Goal: Information Seeking & Learning: Find specific page/section

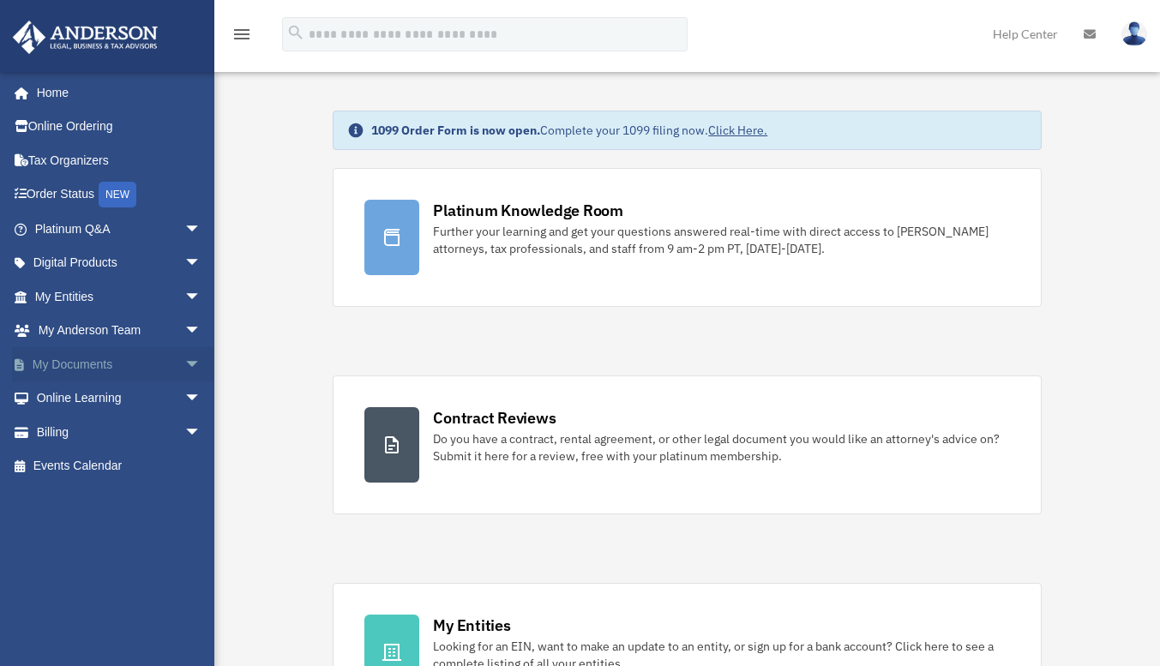
click at [70, 363] on link "My Documents arrow_drop_down" at bounding box center [119, 364] width 215 height 34
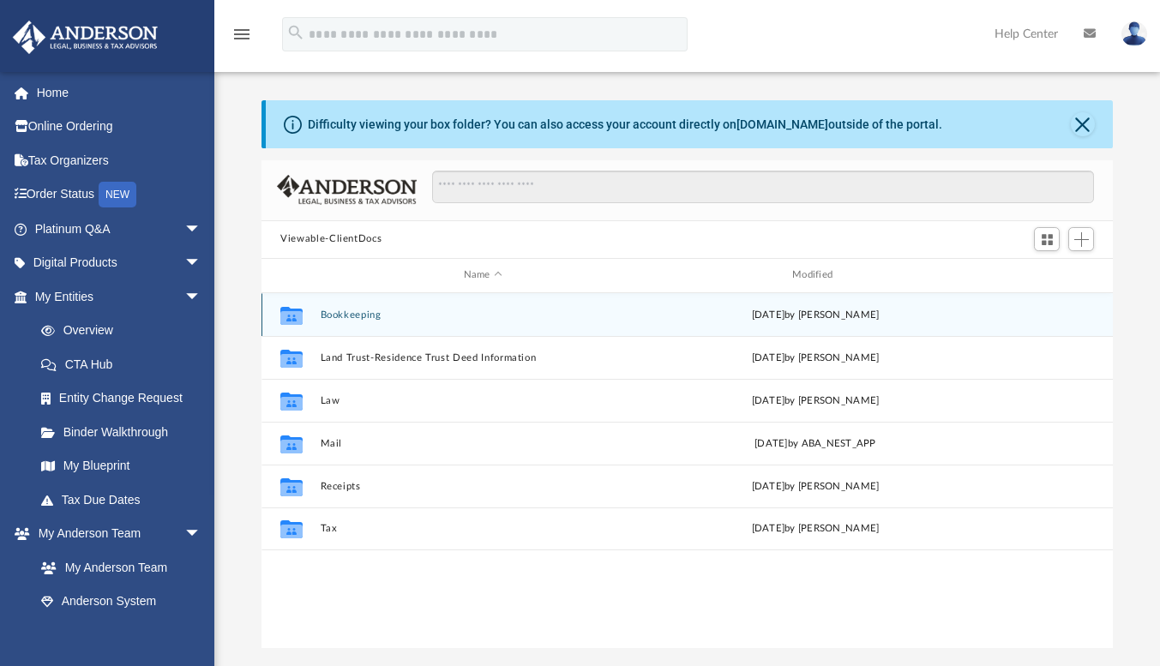
scroll to position [377, 839]
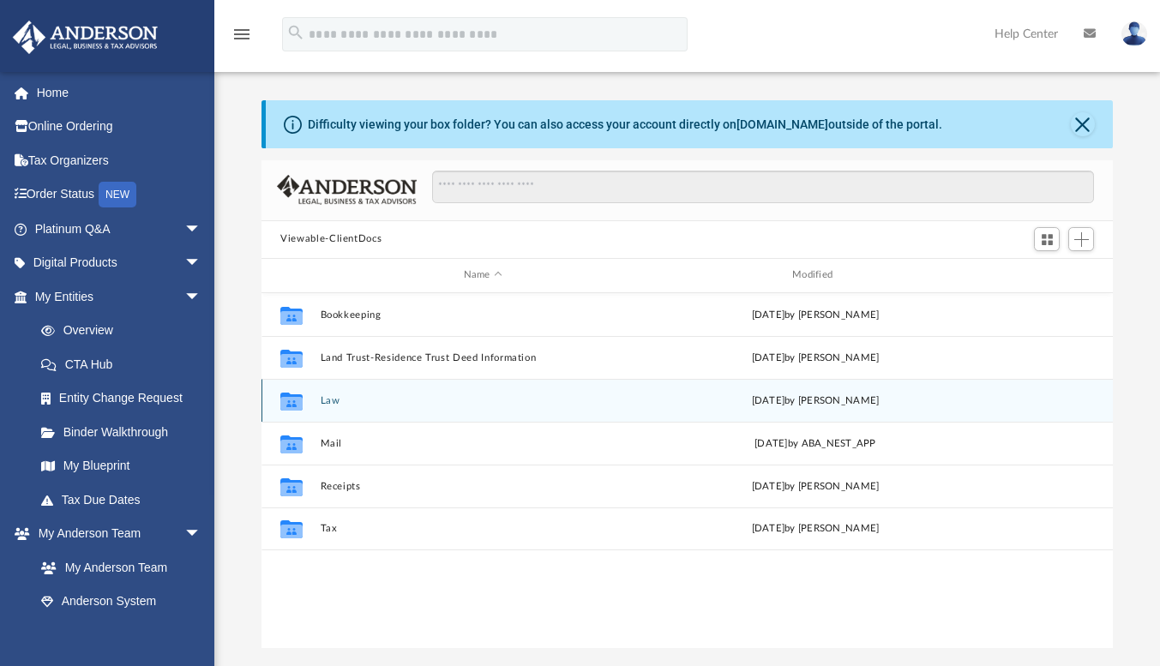
click at [322, 399] on button "Law" at bounding box center [483, 400] width 325 height 11
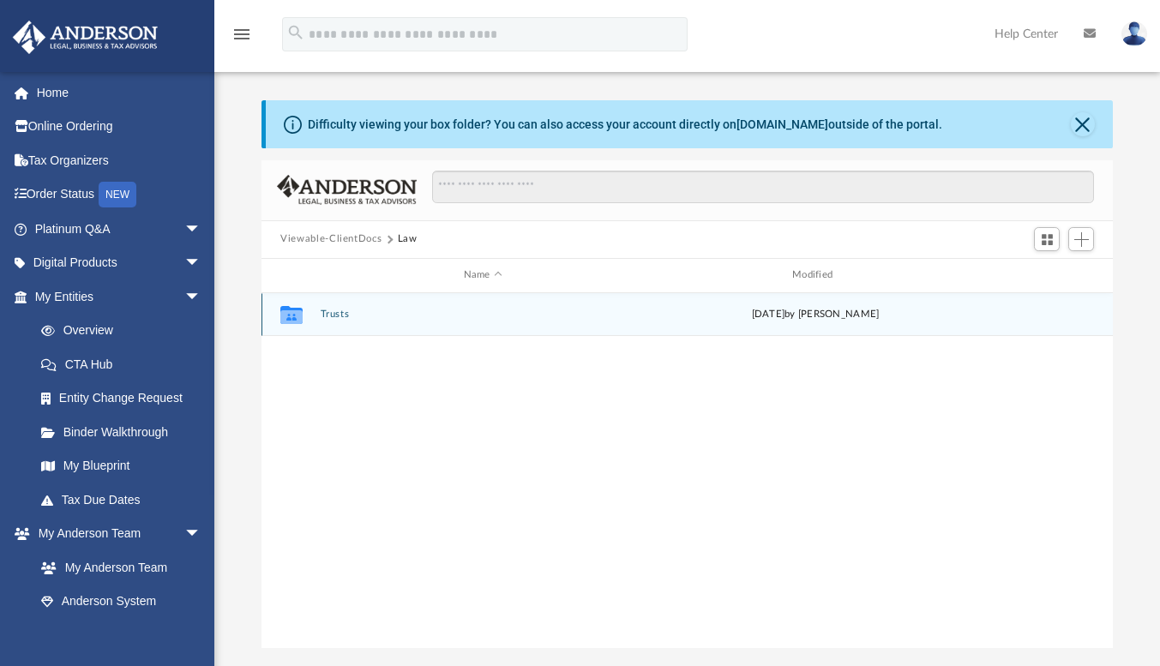
click at [336, 313] on button "Trusts" at bounding box center [483, 314] width 325 height 11
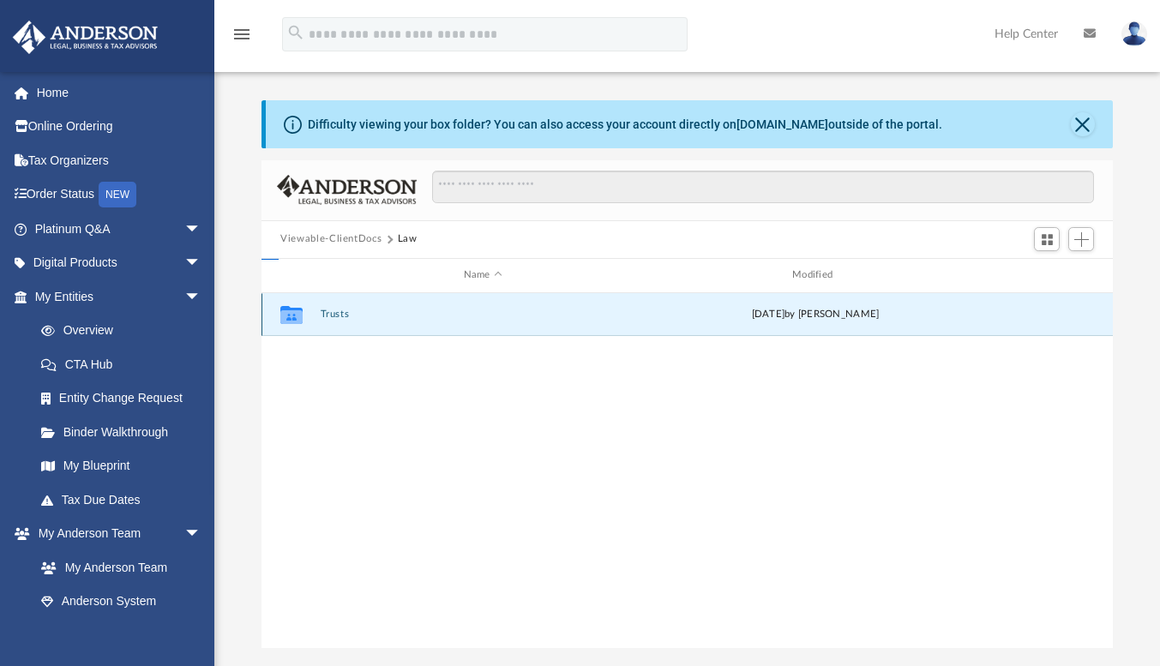
click at [336, 313] on button "Trusts" at bounding box center [483, 314] width 325 height 11
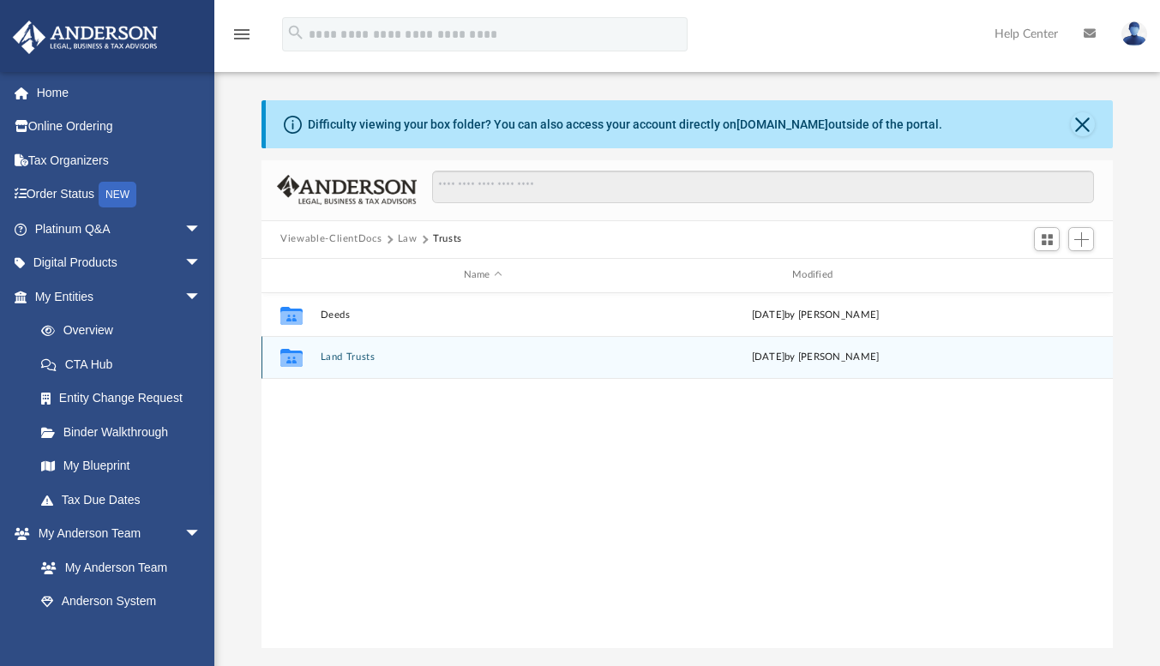
click at [348, 355] on button "Land Trusts" at bounding box center [483, 357] width 325 height 11
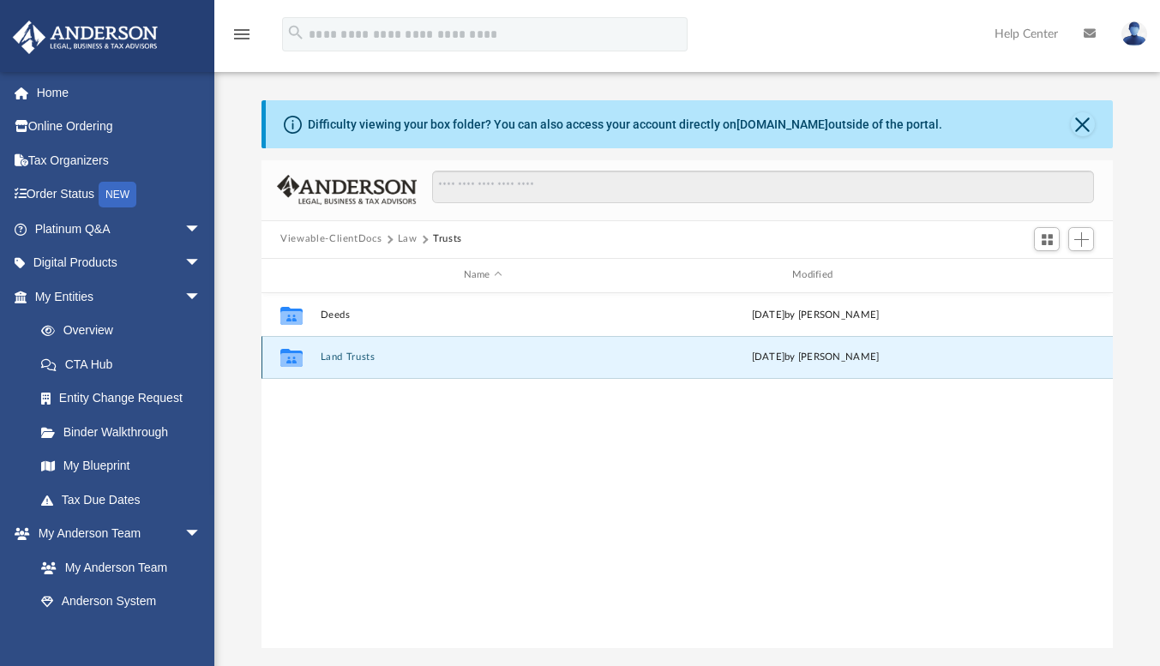
click at [348, 355] on button "Land Trusts" at bounding box center [483, 357] width 325 height 11
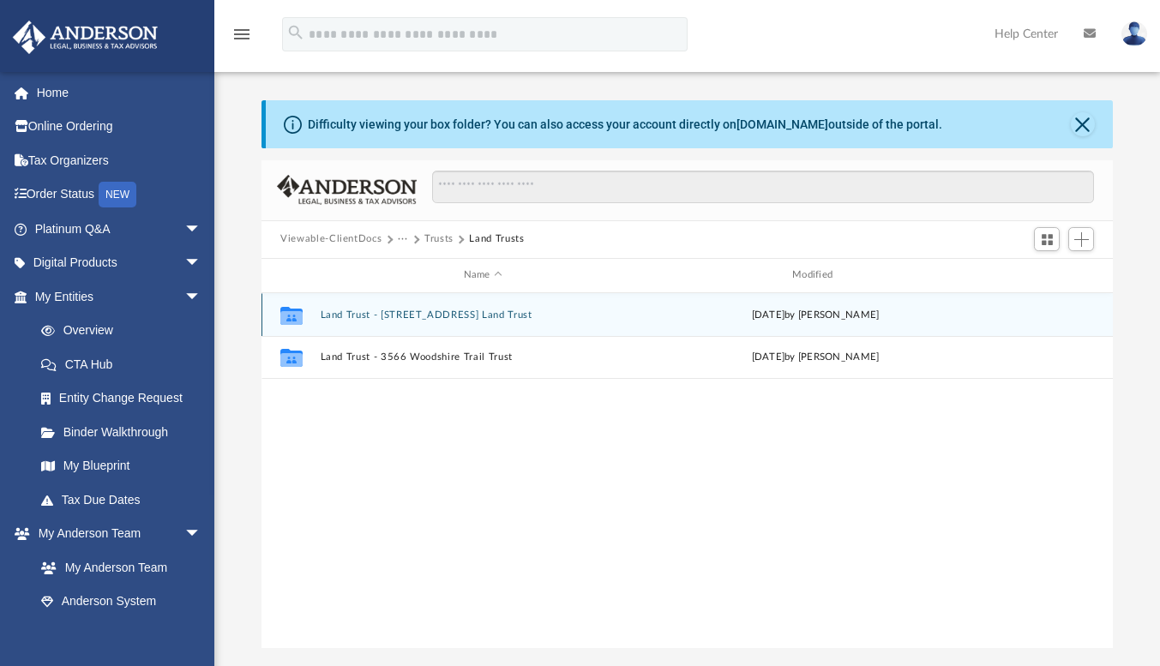
click at [360, 312] on button "Land Trust - 1421 South Ocean Blvd Unit 320 Land Trust" at bounding box center [483, 315] width 325 height 11
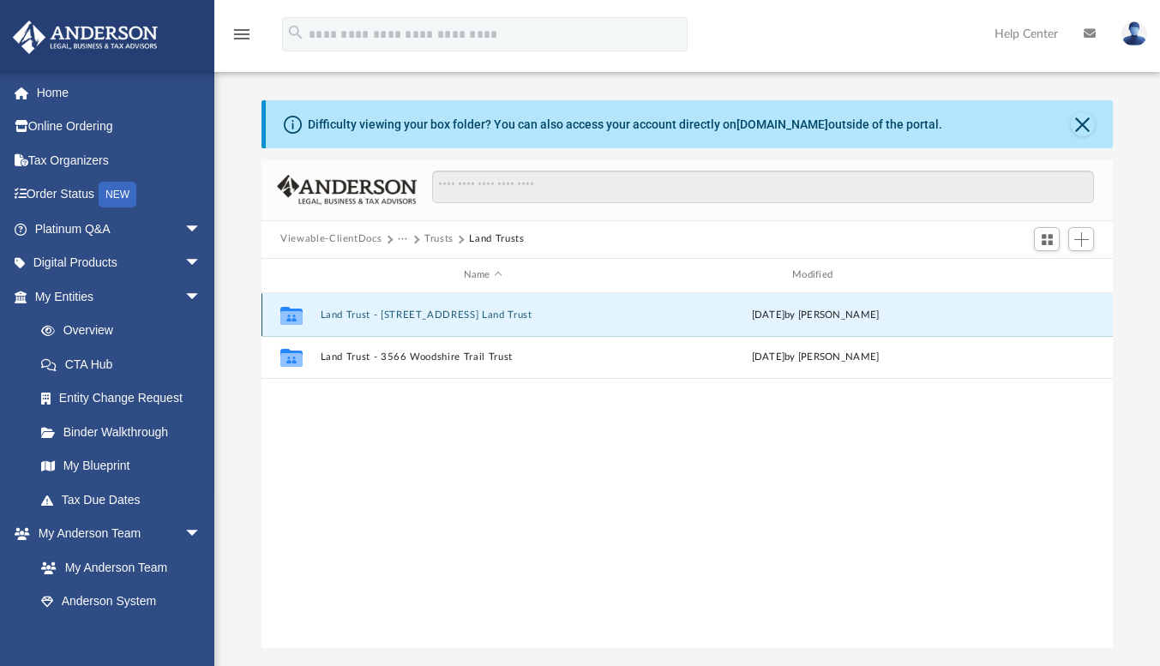
click at [360, 312] on button "Land Trust - 1421 South Ocean Blvd Unit 320 Land Trust" at bounding box center [483, 315] width 325 height 11
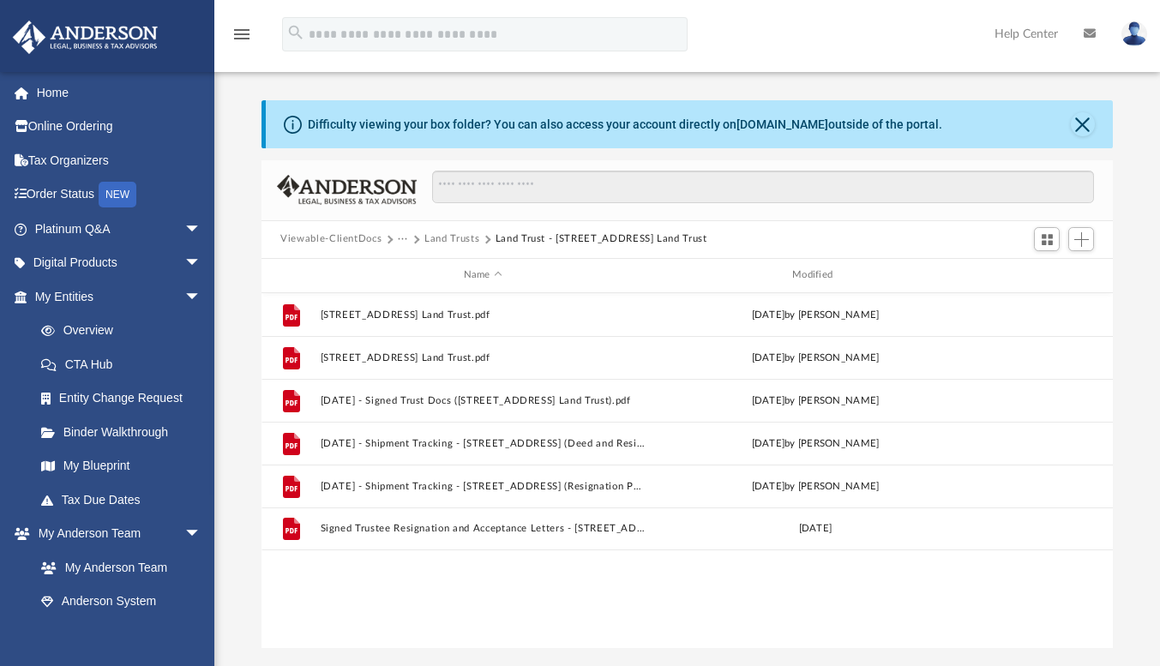
click at [399, 234] on button "···" at bounding box center [403, 239] width 11 height 15
click at [416, 274] on li "Law" at bounding box center [421, 269] width 28 height 18
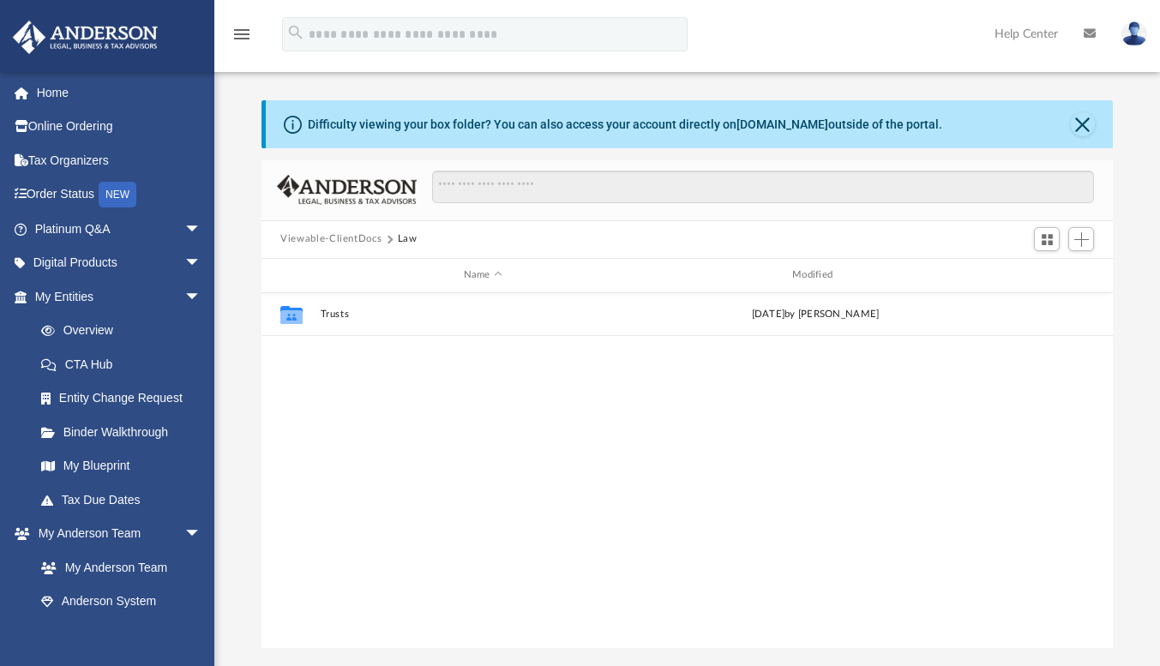
click at [326, 236] on button "Viewable-ClientDocs" at bounding box center [330, 239] width 101 height 15
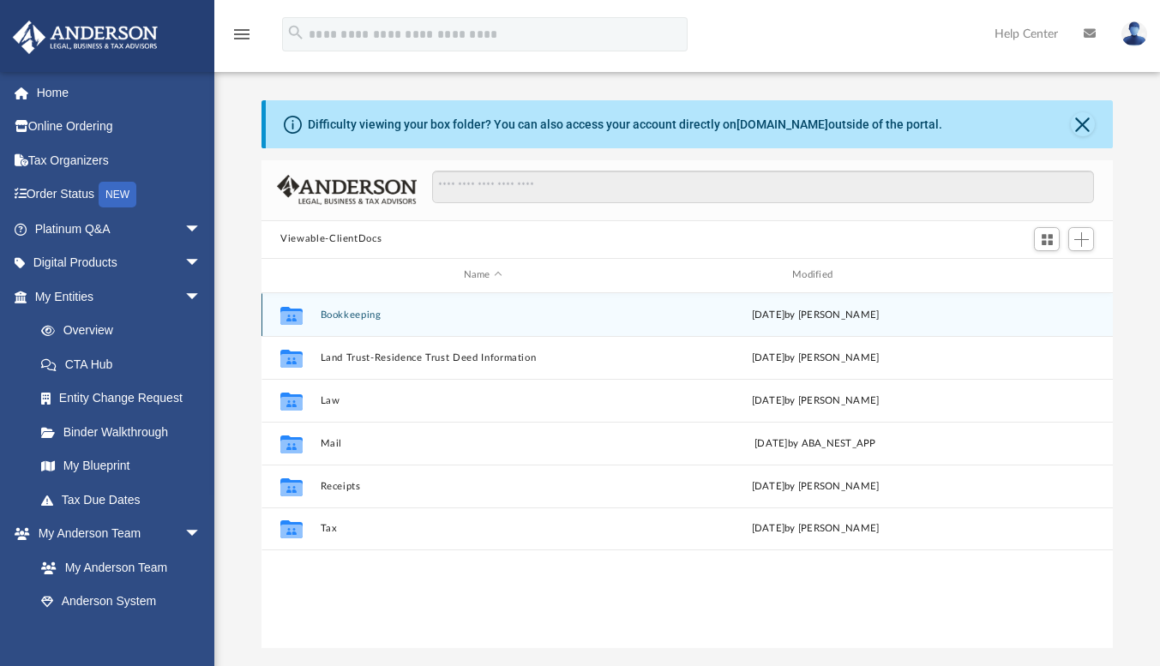
click at [349, 315] on button "Bookkeeping" at bounding box center [483, 315] width 325 height 11
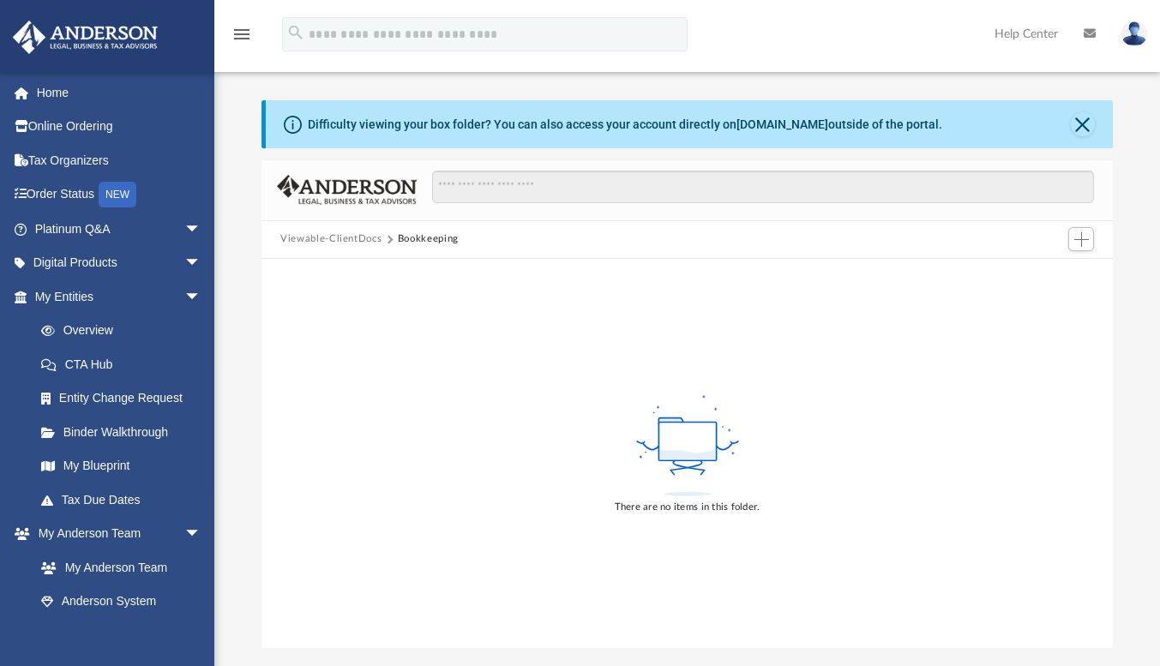
click at [347, 234] on button "Viewable-ClientDocs" at bounding box center [330, 239] width 101 height 15
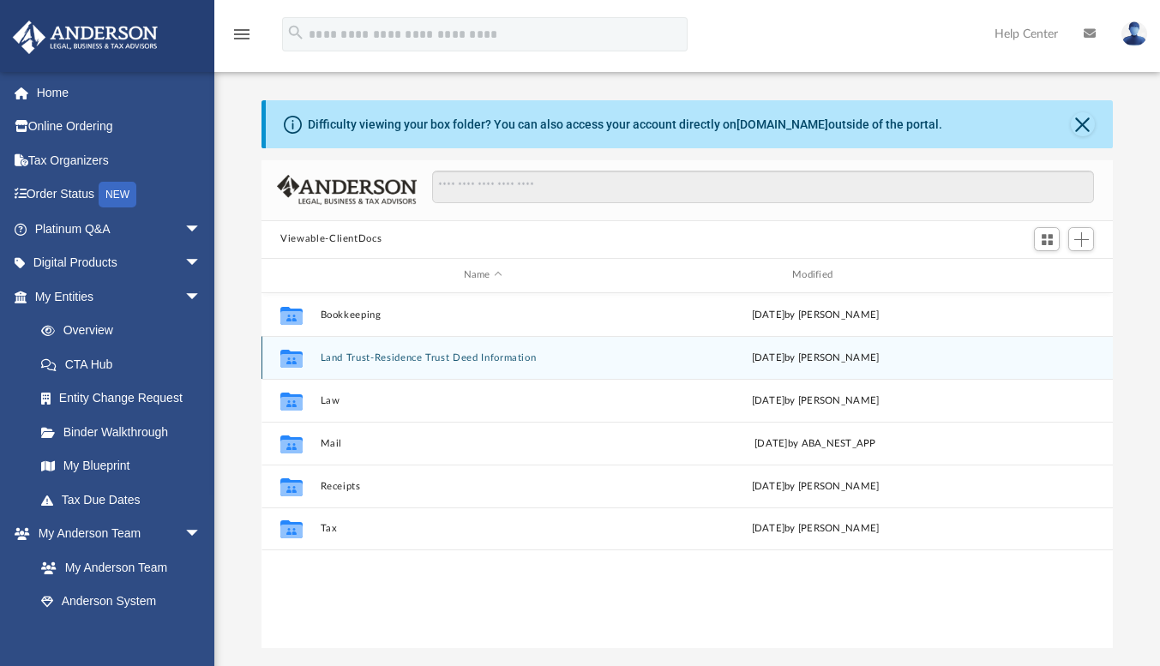
click at [339, 353] on button "Land Trust-Residence Trust Deed Information" at bounding box center [483, 358] width 325 height 11
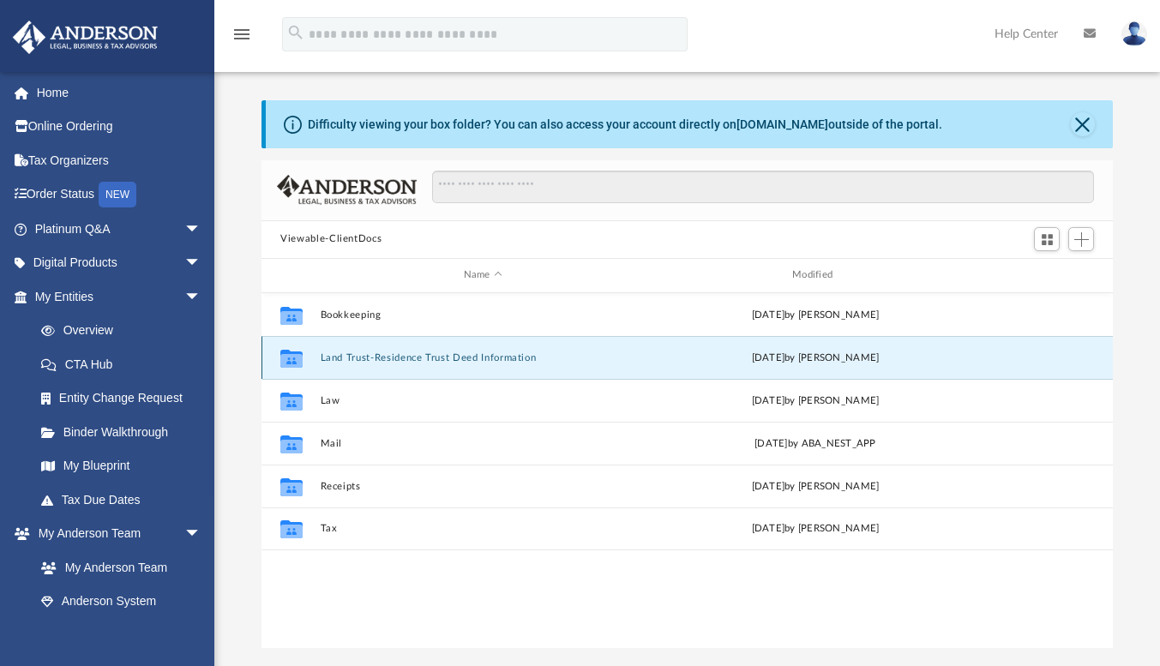
click at [339, 353] on button "Land Trust-Residence Trust Deed Information" at bounding box center [483, 358] width 325 height 11
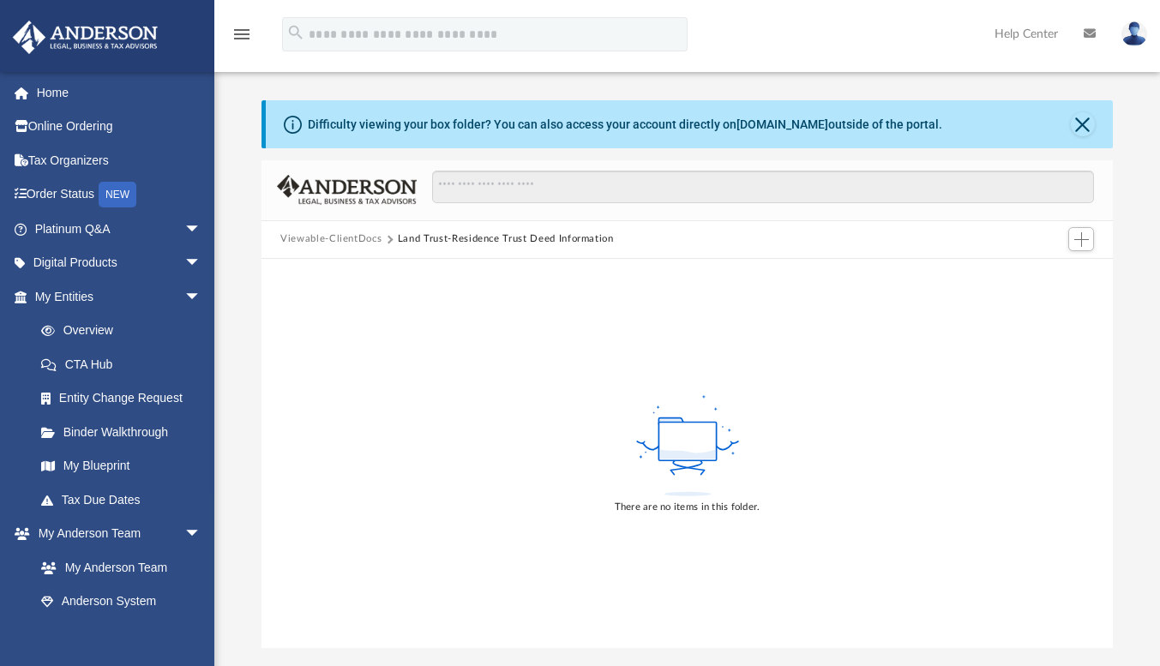
click at [338, 234] on button "Viewable-ClientDocs" at bounding box center [330, 239] width 101 height 15
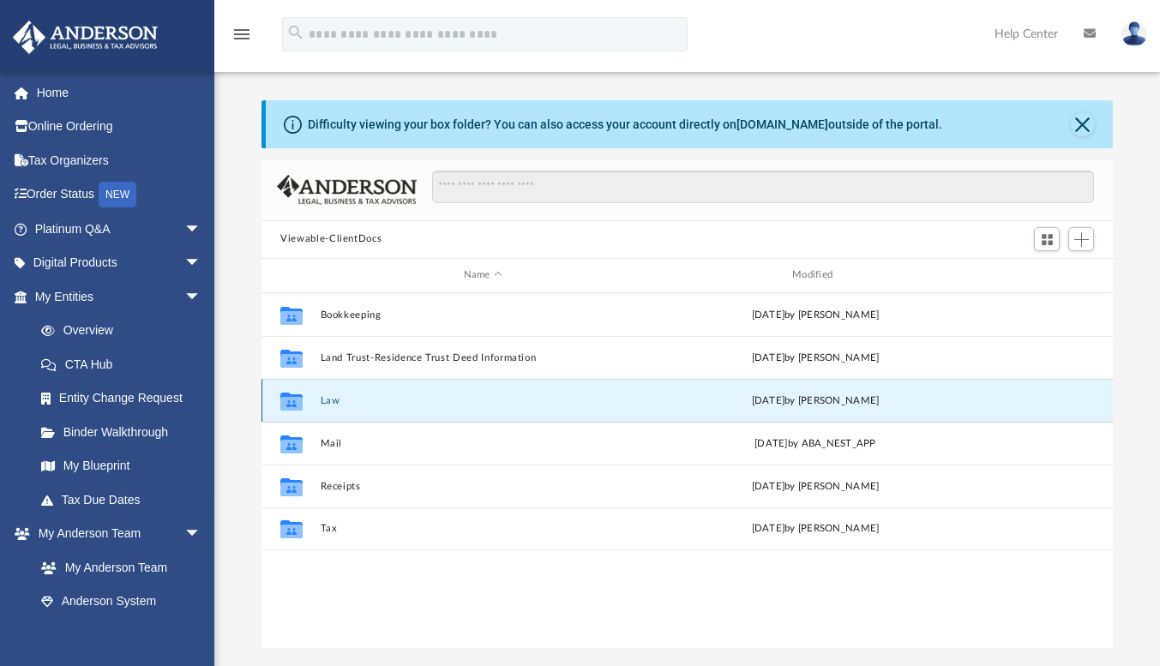
click at [324, 398] on button "Law" at bounding box center [483, 400] width 325 height 11
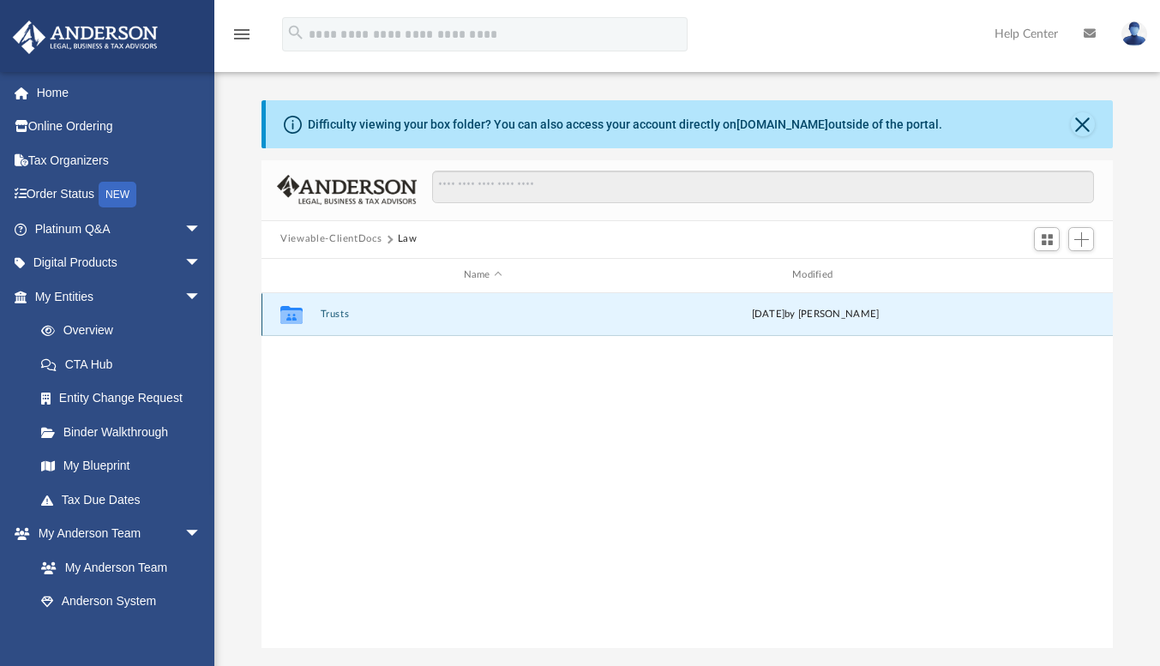
click at [341, 315] on button "Trusts" at bounding box center [483, 314] width 325 height 11
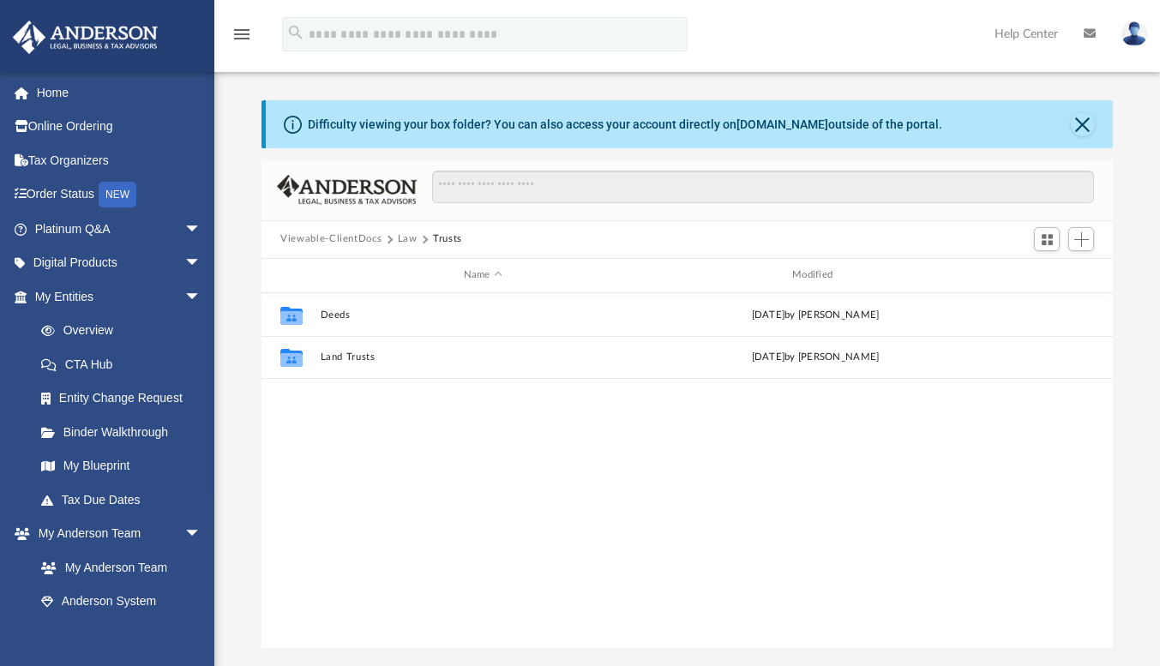
click at [357, 239] on button "Viewable-ClientDocs" at bounding box center [330, 239] width 101 height 15
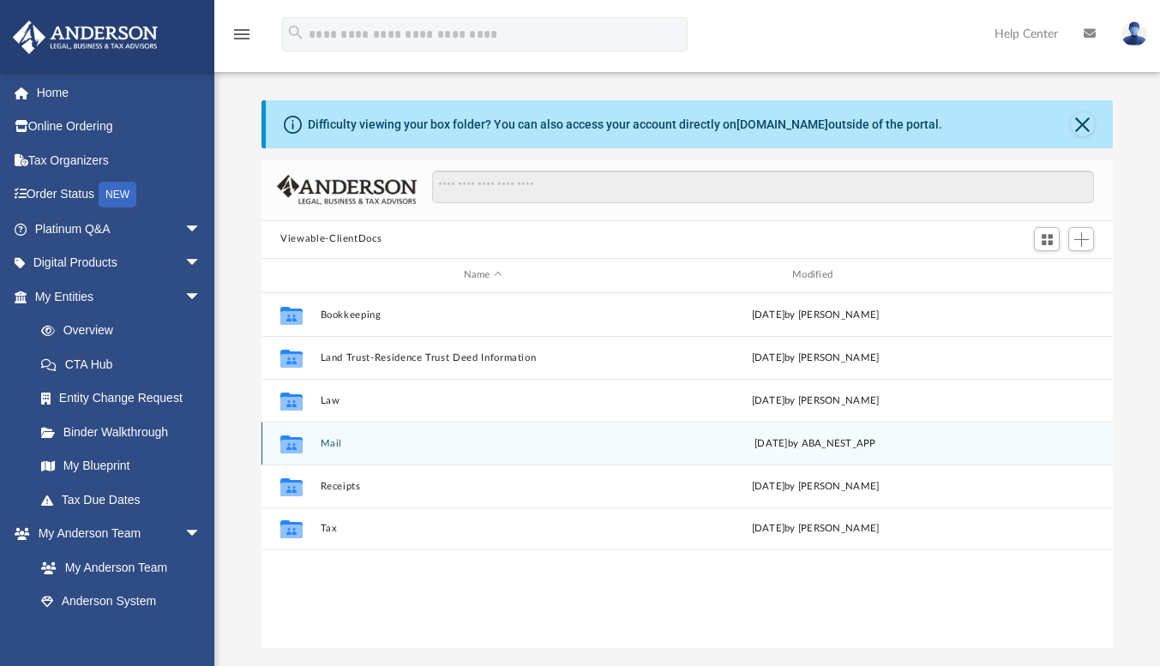
click at [328, 445] on button "Mail" at bounding box center [483, 443] width 325 height 11
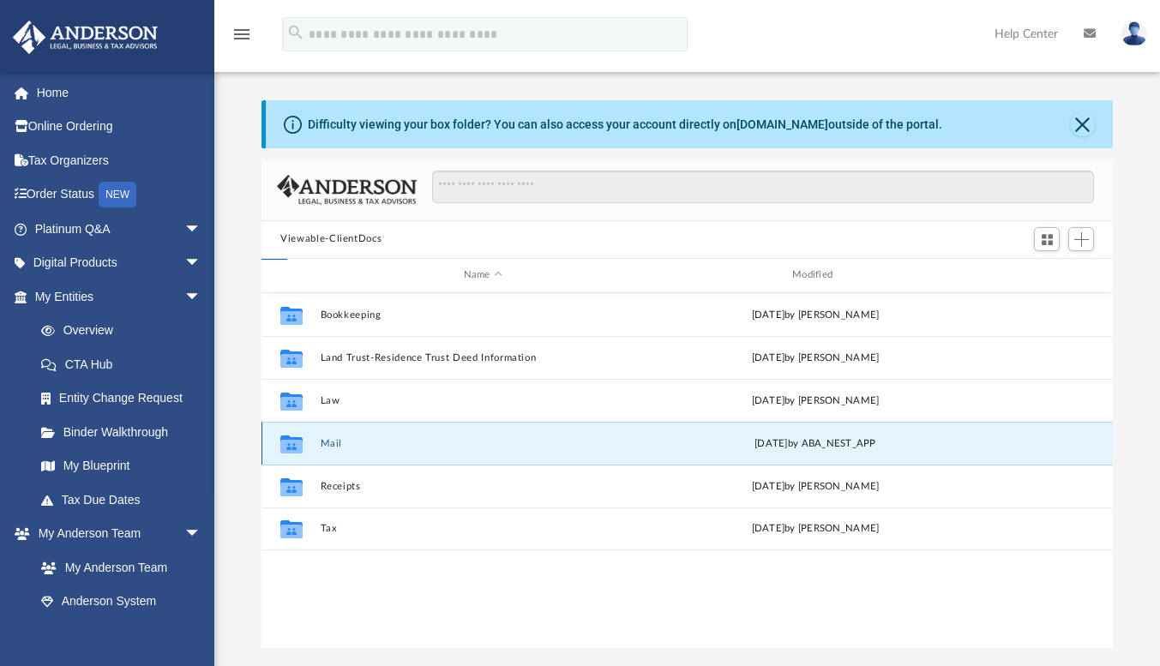
click at [329, 444] on button "Mail" at bounding box center [483, 443] width 325 height 11
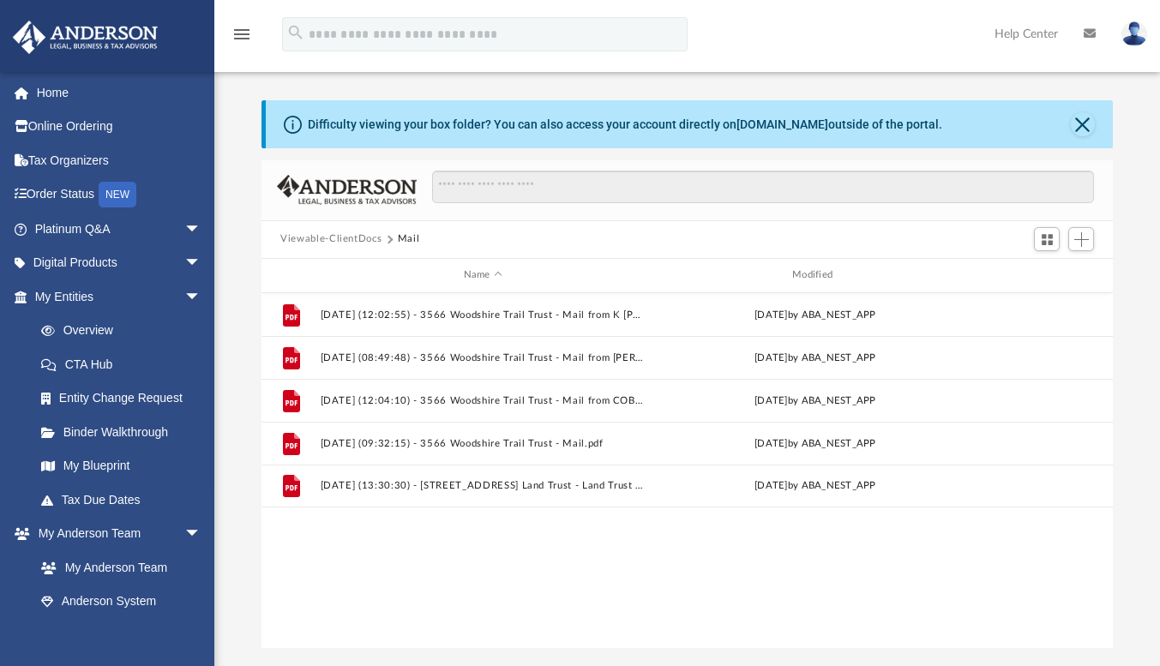
click at [336, 232] on button "Viewable-ClientDocs" at bounding box center [330, 239] width 101 height 15
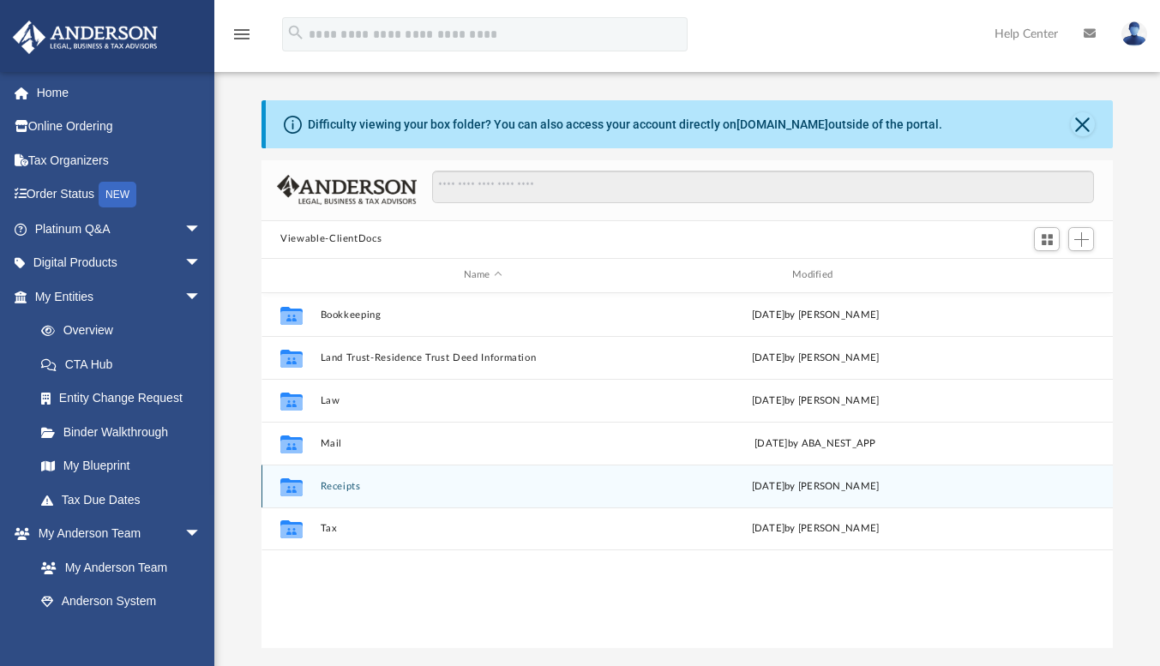
click at [340, 482] on button "Receipts" at bounding box center [483, 486] width 325 height 11
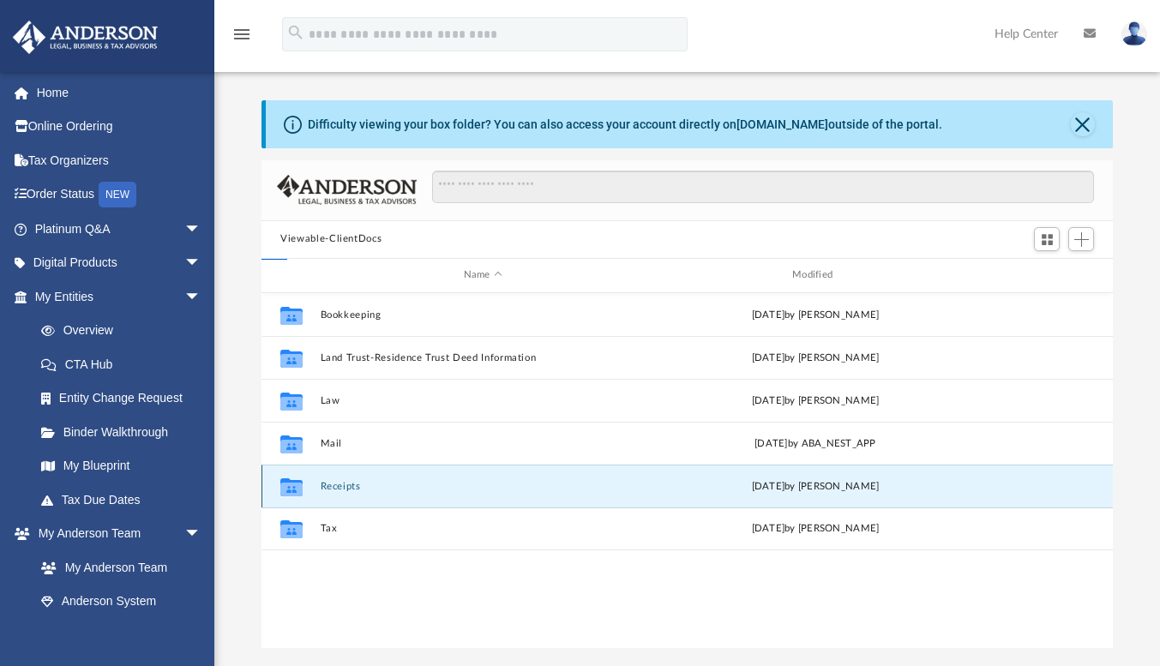
click at [340, 482] on button "Receipts" at bounding box center [483, 486] width 325 height 11
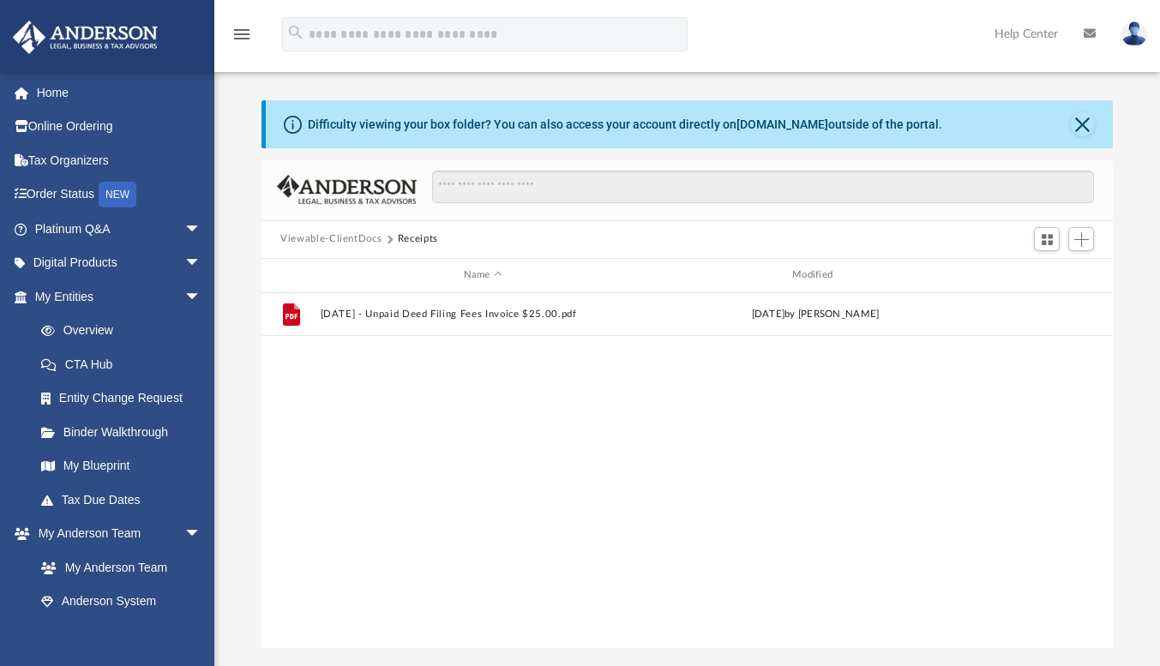
click at [353, 237] on button "Viewable-ClientDocs" at bounding box center [330, 239] width 101 height 15
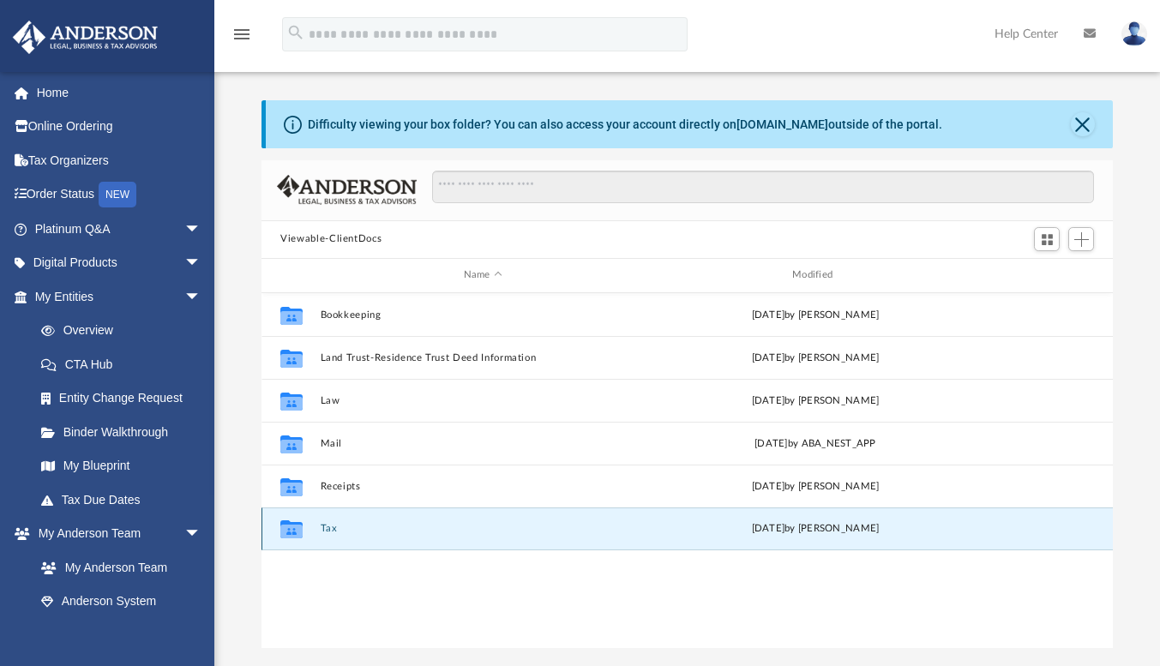
click at [330, 529] on button "Tax" at bounding box center [483, 528] width 325 height 11
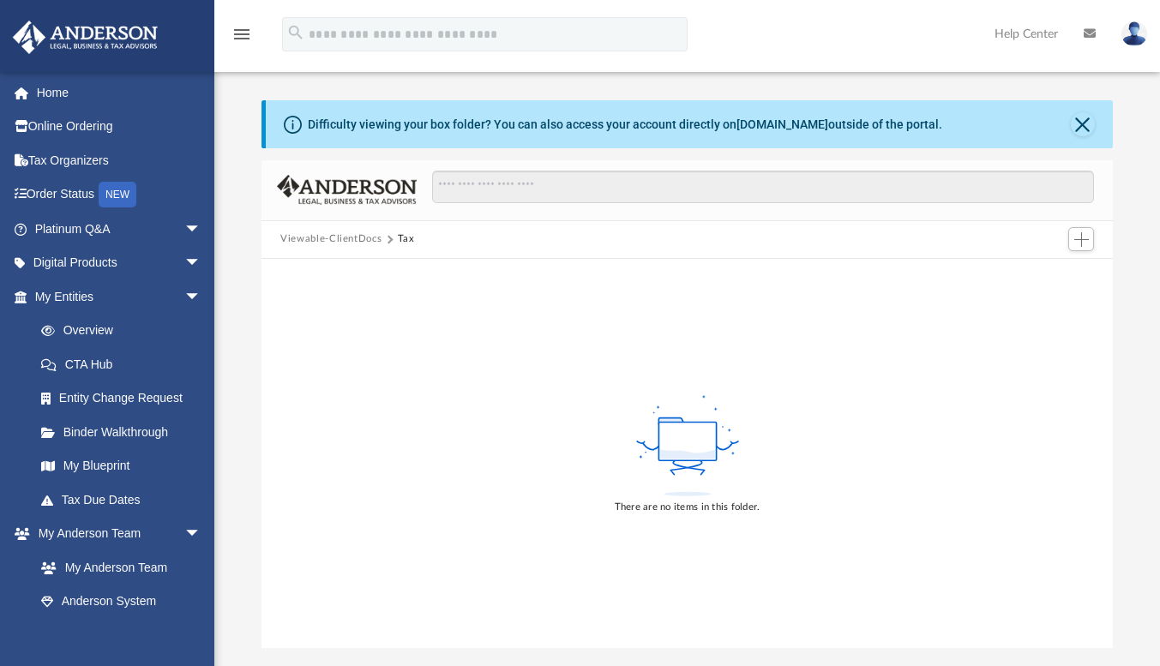
click at [342, 235] on button "Viewable-ClientDocs" at bounding box center [330, 239] width 101 height 15
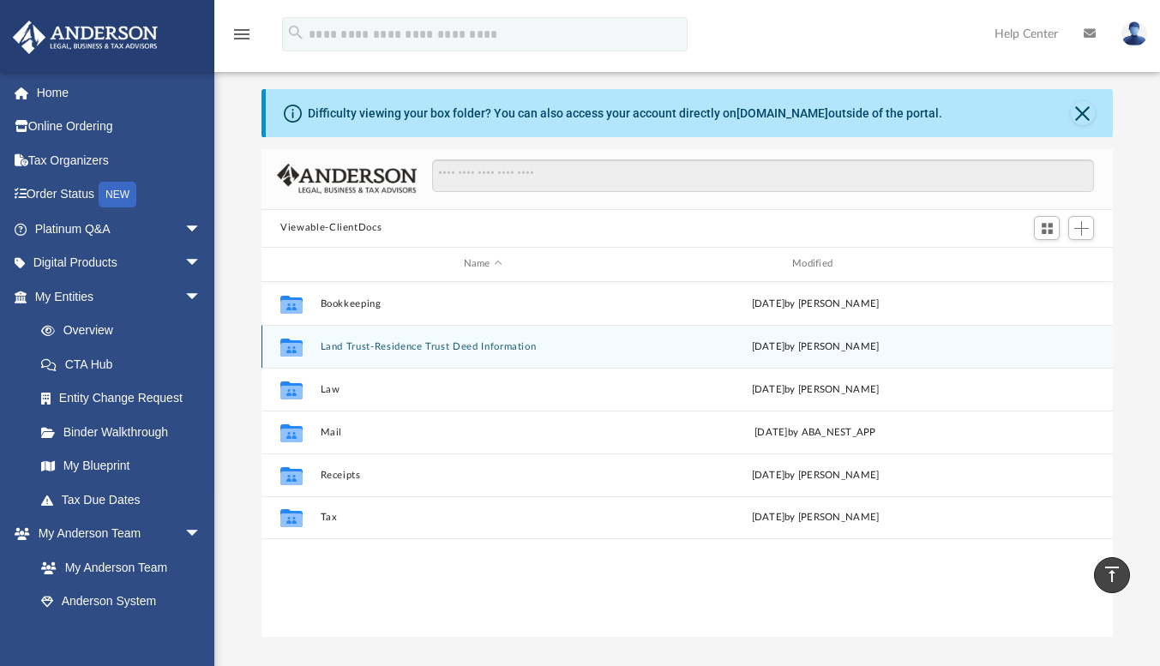
scroll to position [0, 0]
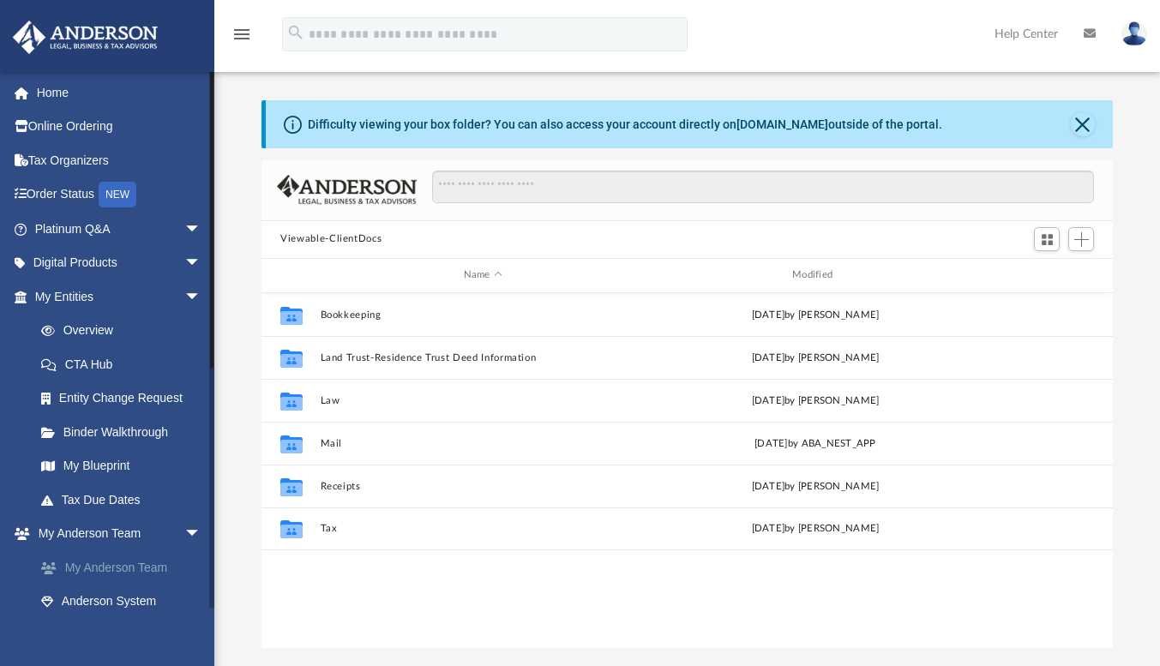
click at [156, 569] on link "My Anderson Team" at bounding box center [125, 568] width 203 height 34
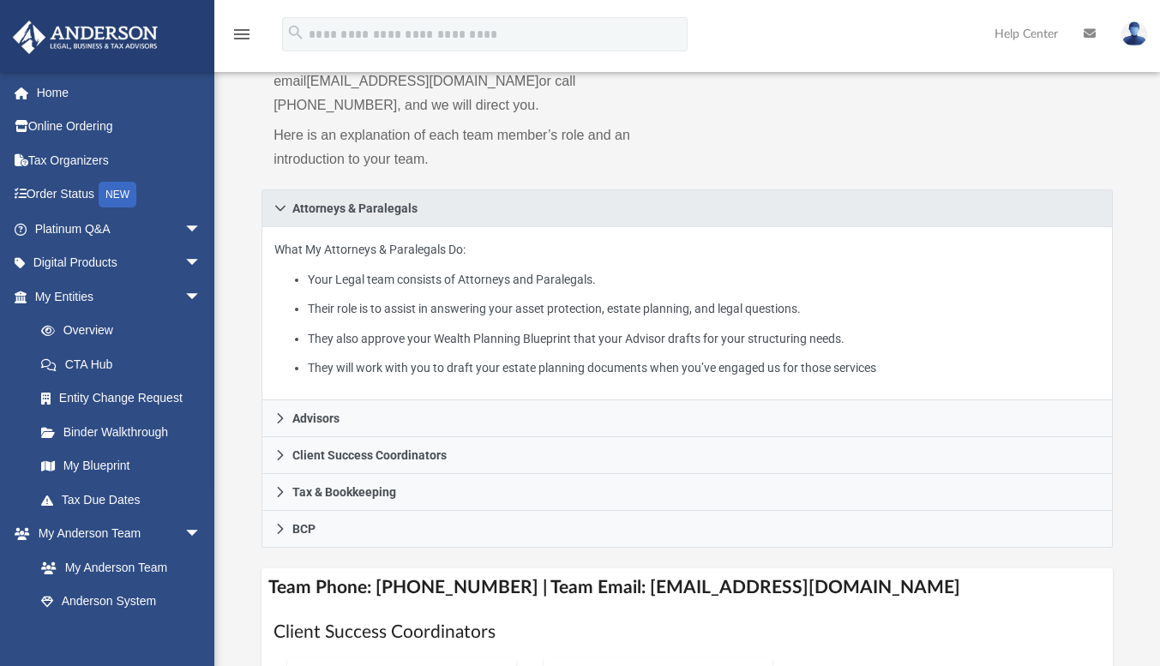
scroll to position [515, 0]
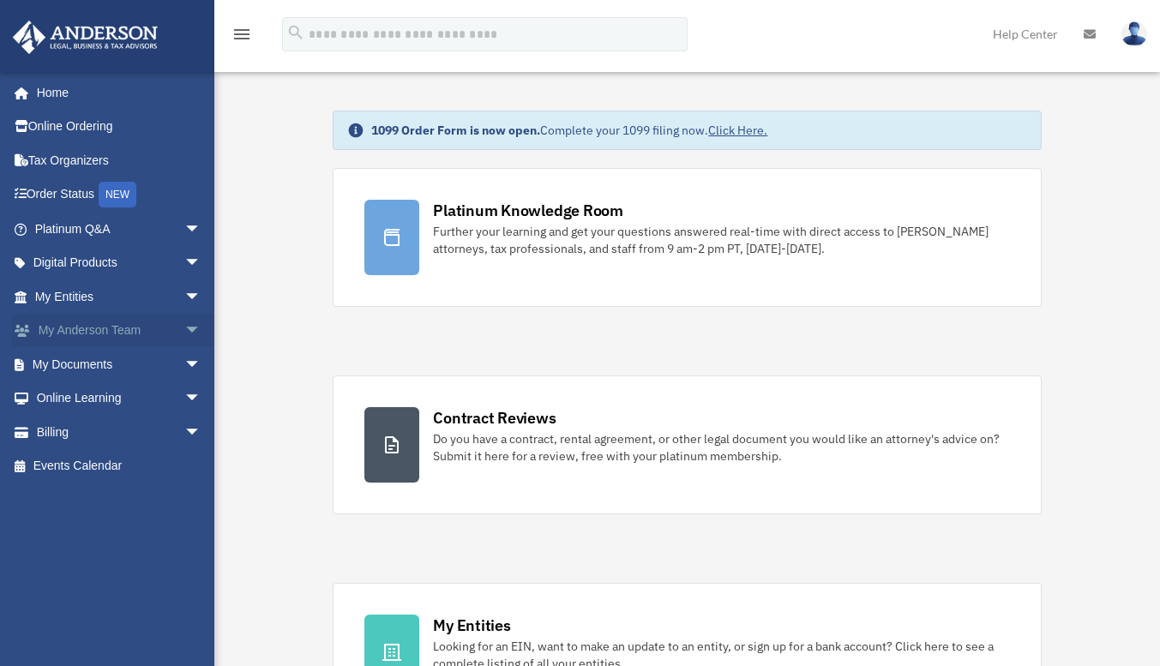
click at [63, 332] on link "My [PERSON_NAME] Team arrow_drop_down" at bounding box center [119, 331] width 215 height 34
click at [78, 370] on link "My Documents arrow_drop_down" at bounding box center [119, 364] width 215 height 34
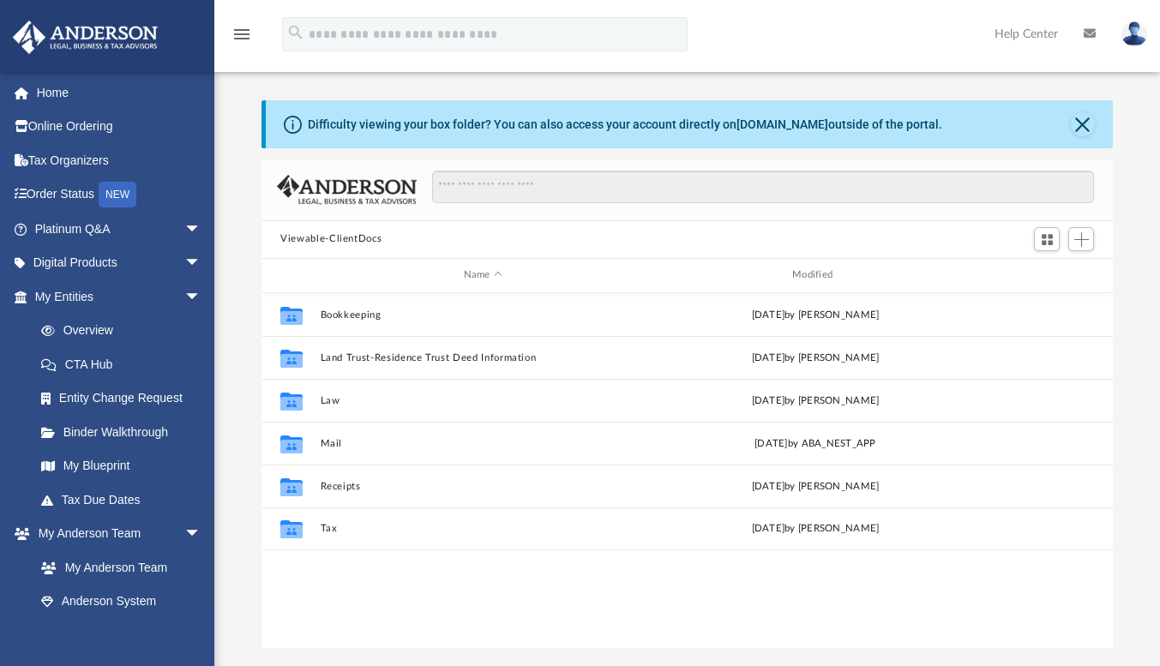
scroll to position [377, 839]
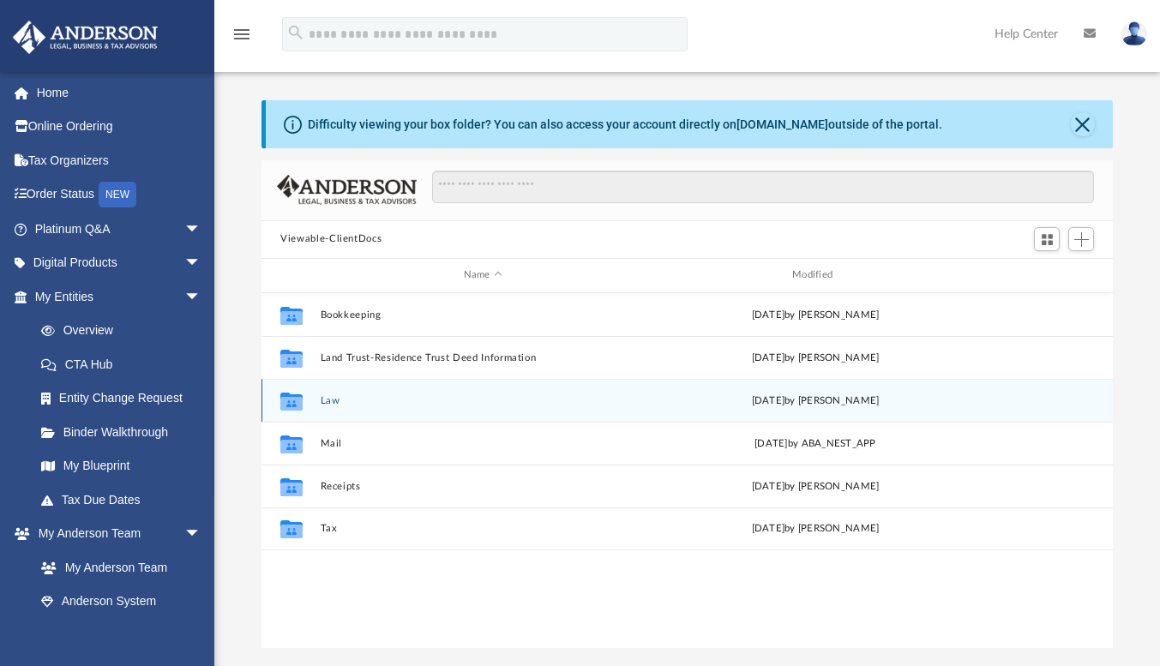
click at [335, 404] on button "Law" at bounding box center [483, 400] width 325 height 11
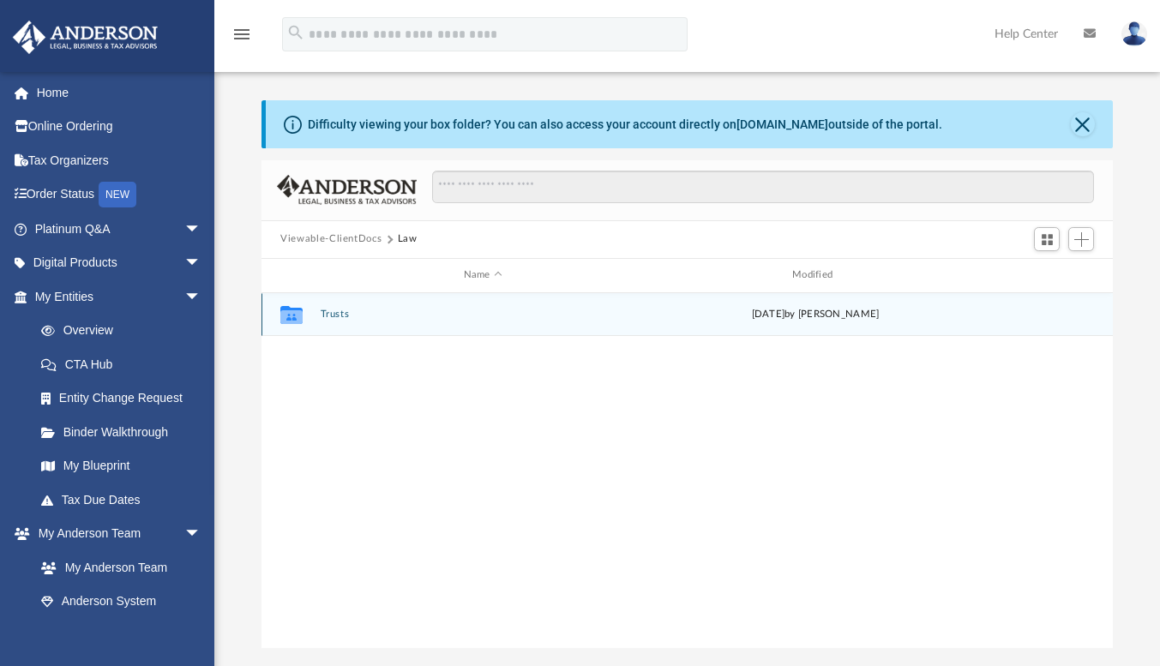
click at [334, 310] on button "Trusts" at bounding box center [483, 314] width 325 height 11
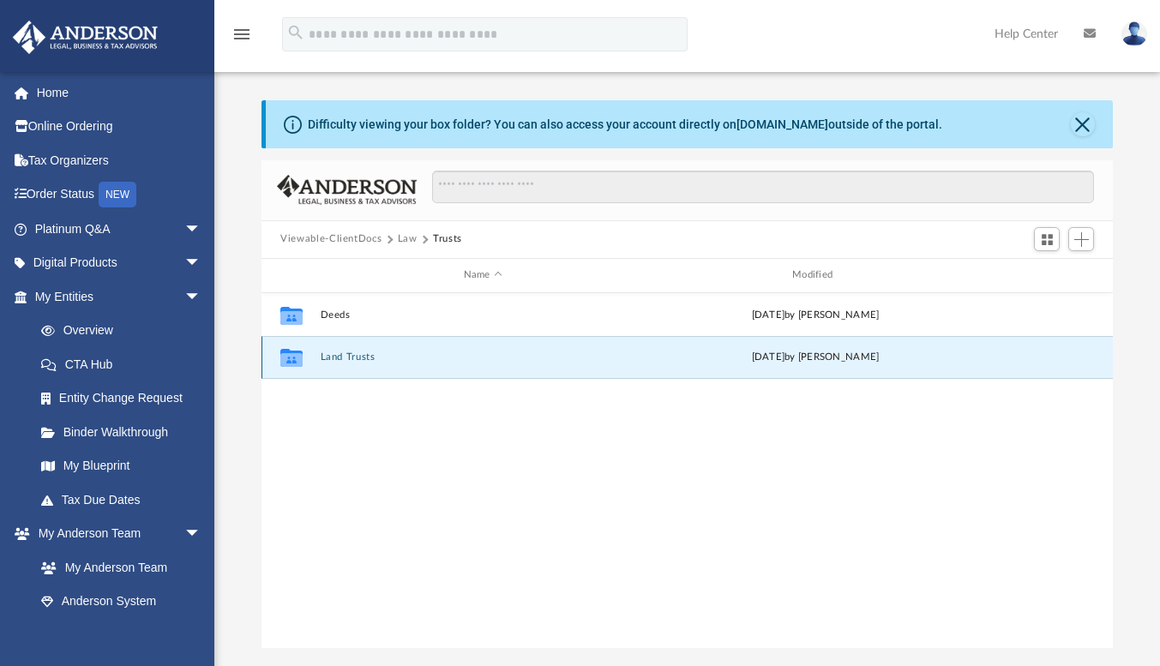
click at [329, 353] on button "Land Trusts" at bounding box center [483, 357] width 325 height 11
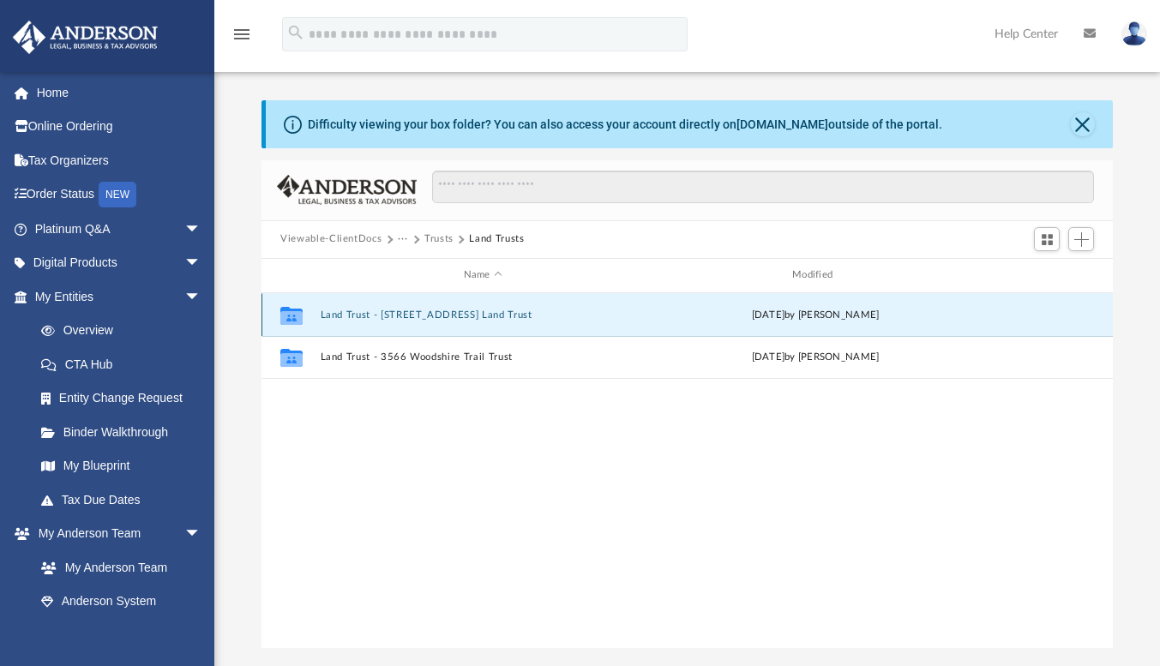
click at [408, 316] on button "Land Trust - 1421 South Ocean Blvd Unit 320 Land Trust" at bounding box center [483, 315] width 325 height 11
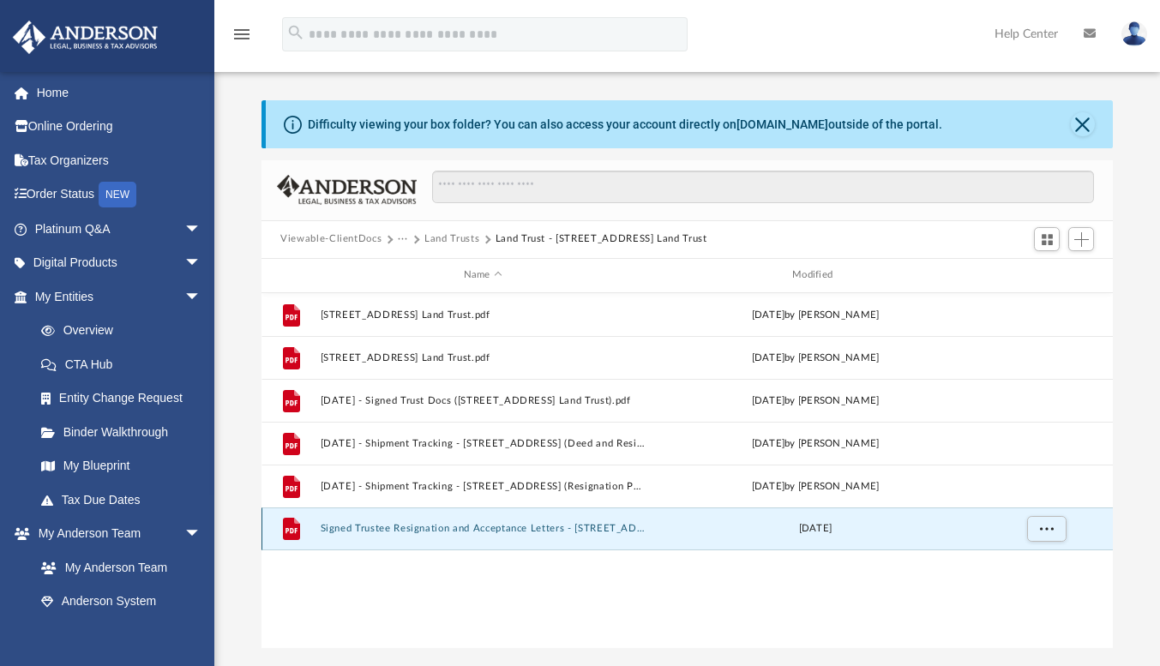
click at [400, 528] on button "Signed Trustee Resignation and Acceptance Letters - 1421 South Ocean Boulevard …" at bounding box center [483, 528] width 325 height 11
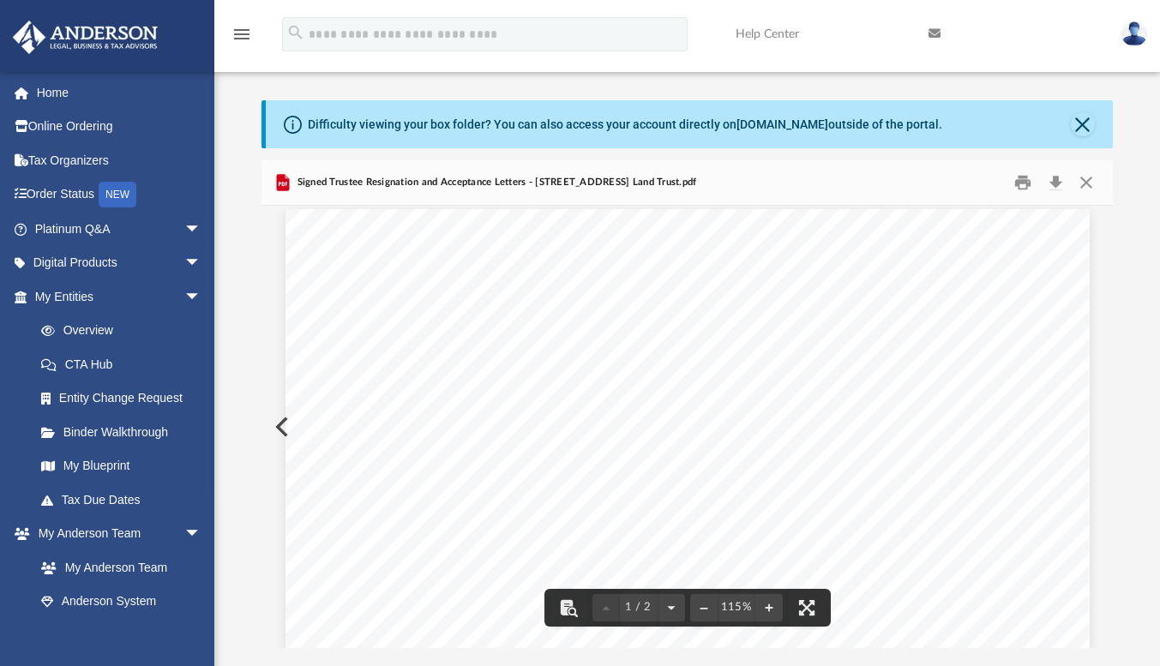
scroll to position [0, 0]
click at [1082, 183] on button "Close" at bounding box center [1085, 182] width 31 height 27
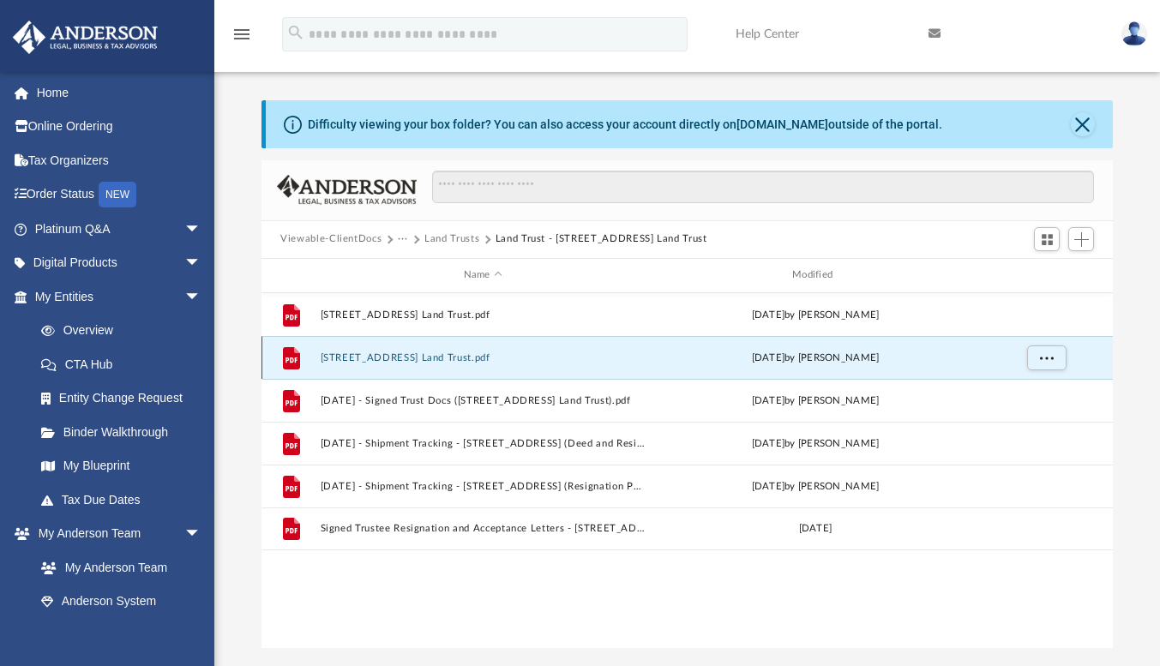
click at [413, 356] on button "1421 South Ocean Blvd Unit 320 Land Trust.pdf" at bounding box center [483, 358] width 325 height 11
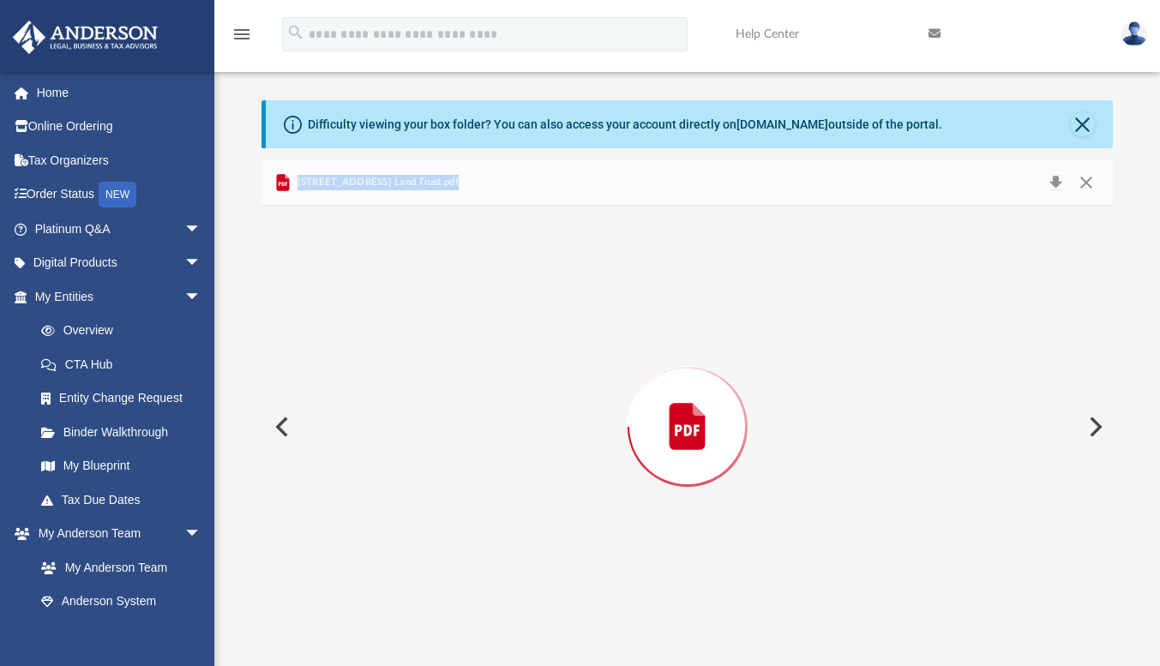
click at [413, 356] on div "Preview" at bounding box center [688, 427] width 852 height 443
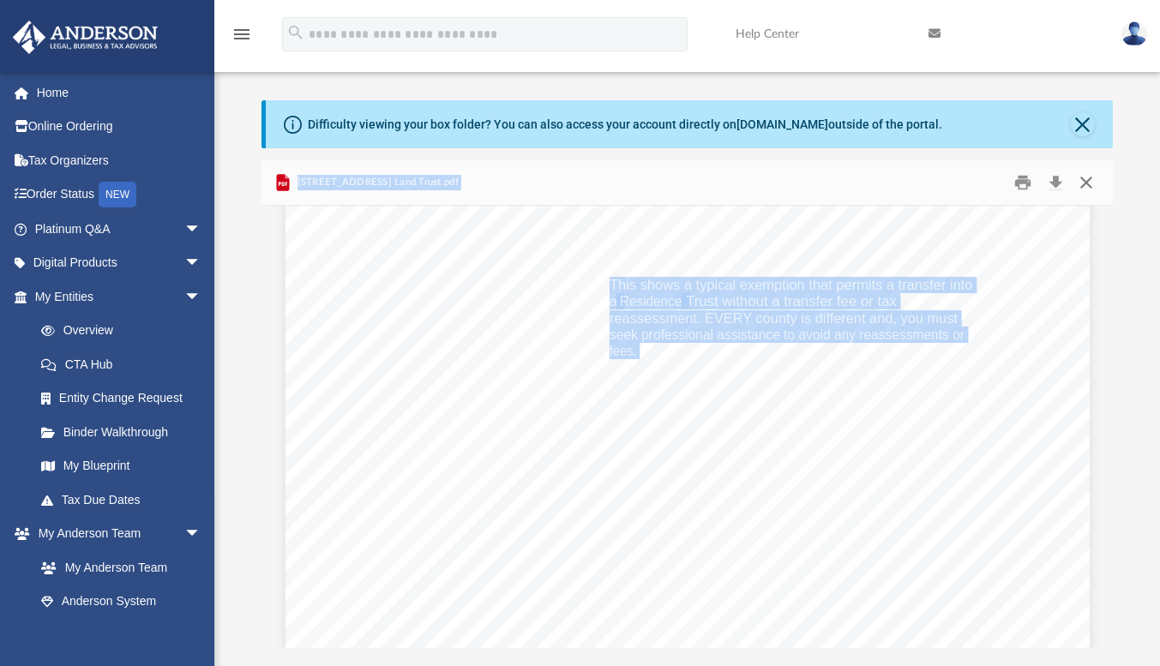
click at [1085, 180] on button "Close" at bounding box center [1085, 182] width 31 height 27
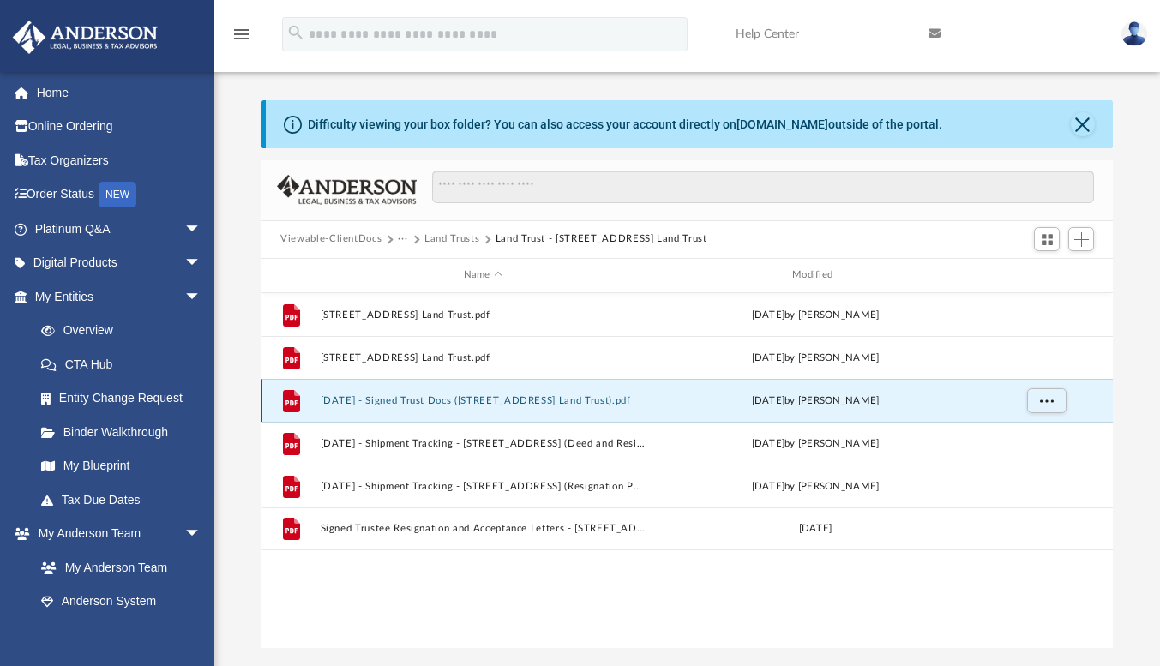
click at [410, 402] on button "2024.08.26 - Signed Trust Docs (1421 South Ocean Blvd Unit 320 Land Trust).pdf" at bounding box center [483, 400] width 325 height 11
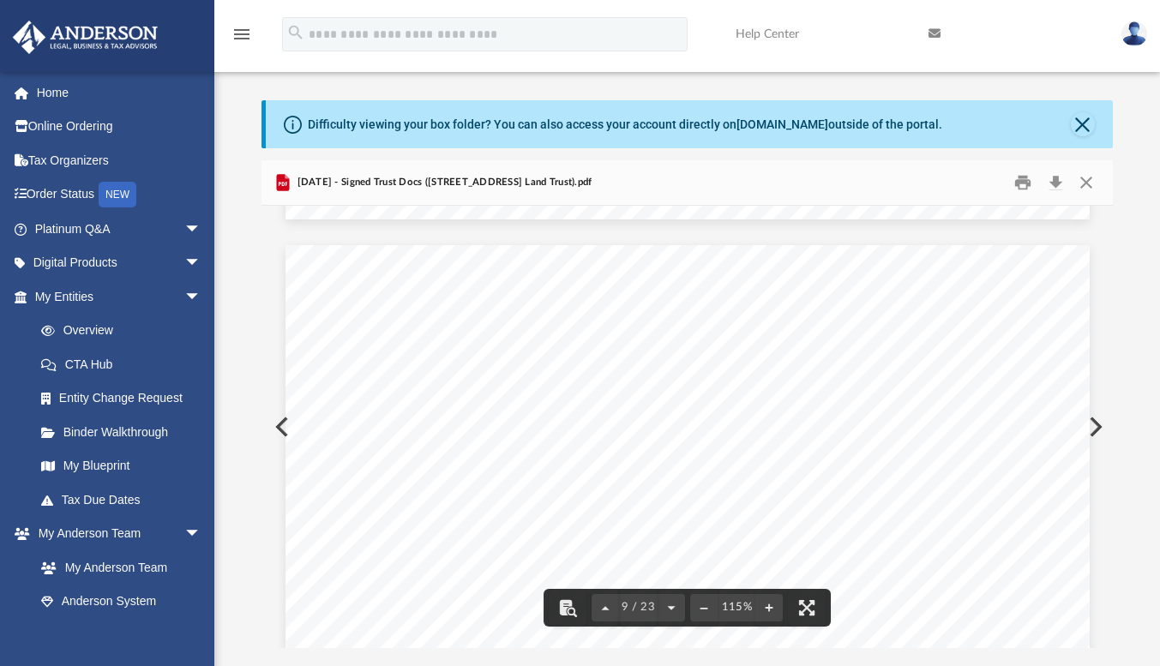
scroll to position [8406, 0]
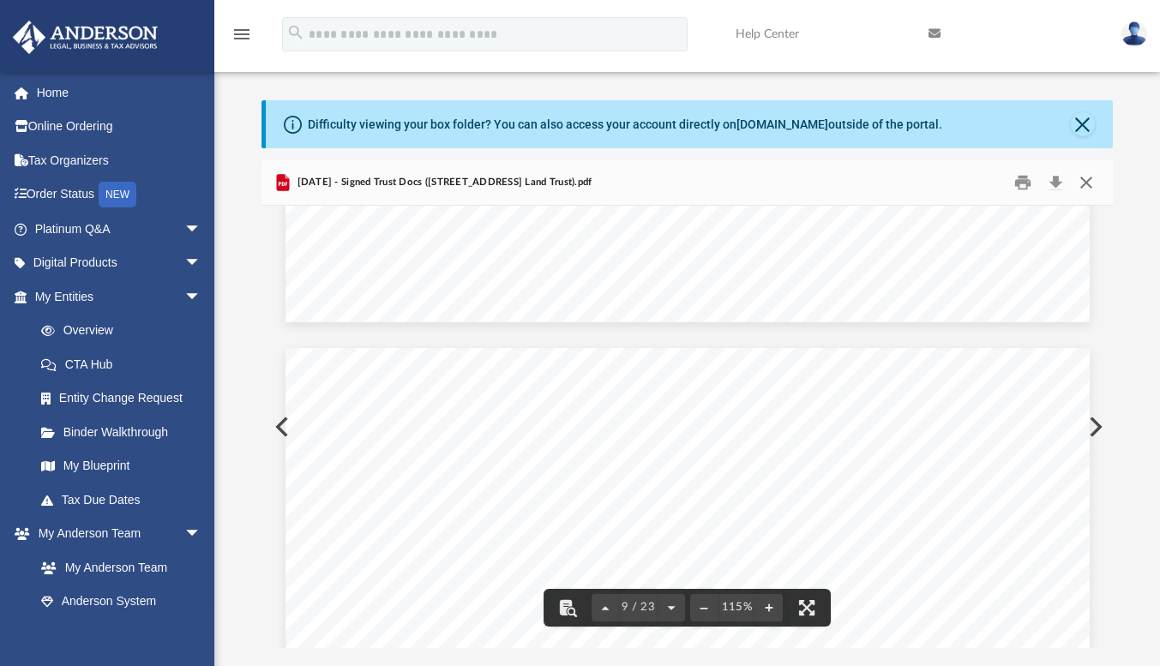
click at [1084, 180] on button "Close" at bounding box center [1085, 182] width 31 height 27
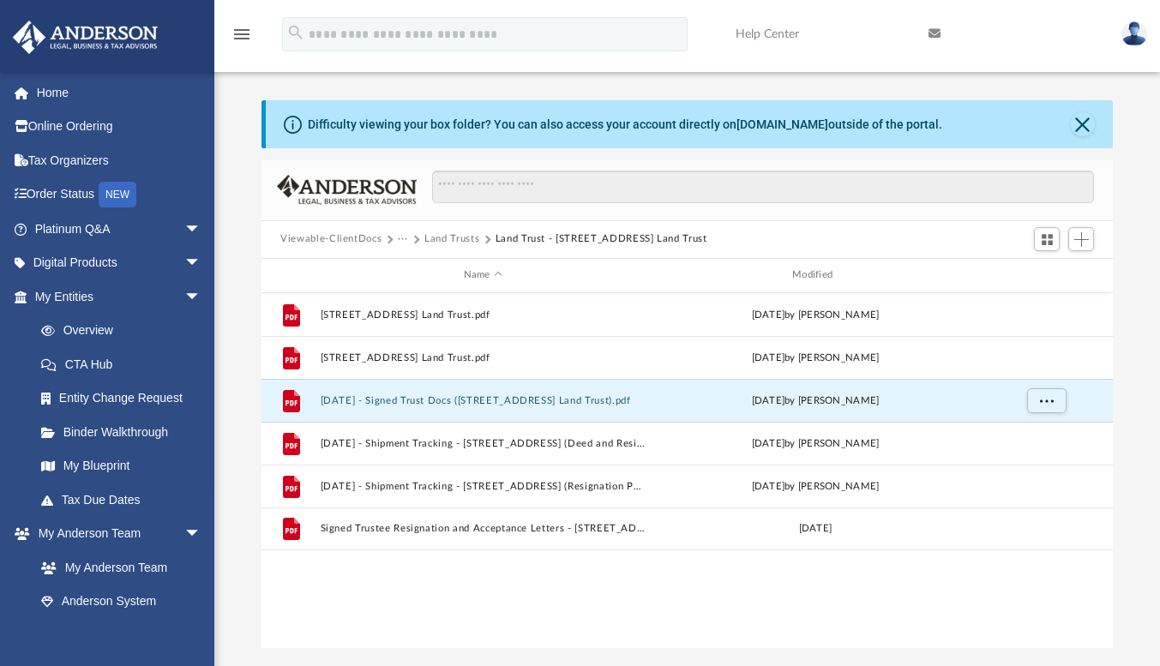
click at [528, 240] on button "Land Trust - 1421 South Ocean Blvd Unit 320 Land Trust" at bounding box center [602, 239] width 212 height 15
click at [396, 236] on span "Viewable-ClientDocs" at bounding box center [339, 239] width 118 height 15
click at [444, 239] on button "Land Trusts" at bounding box center [452, 239] width 55 height 15
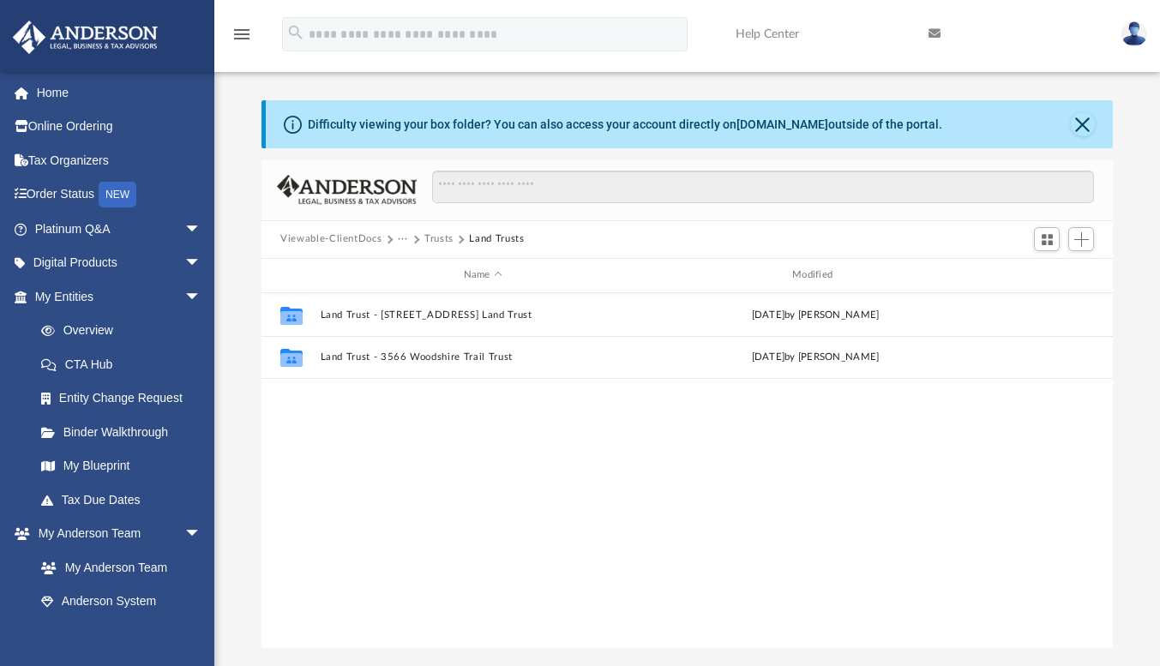
click at [439, 237] on button "Trusts" at bounding box center [439, 239] width 29 height 15
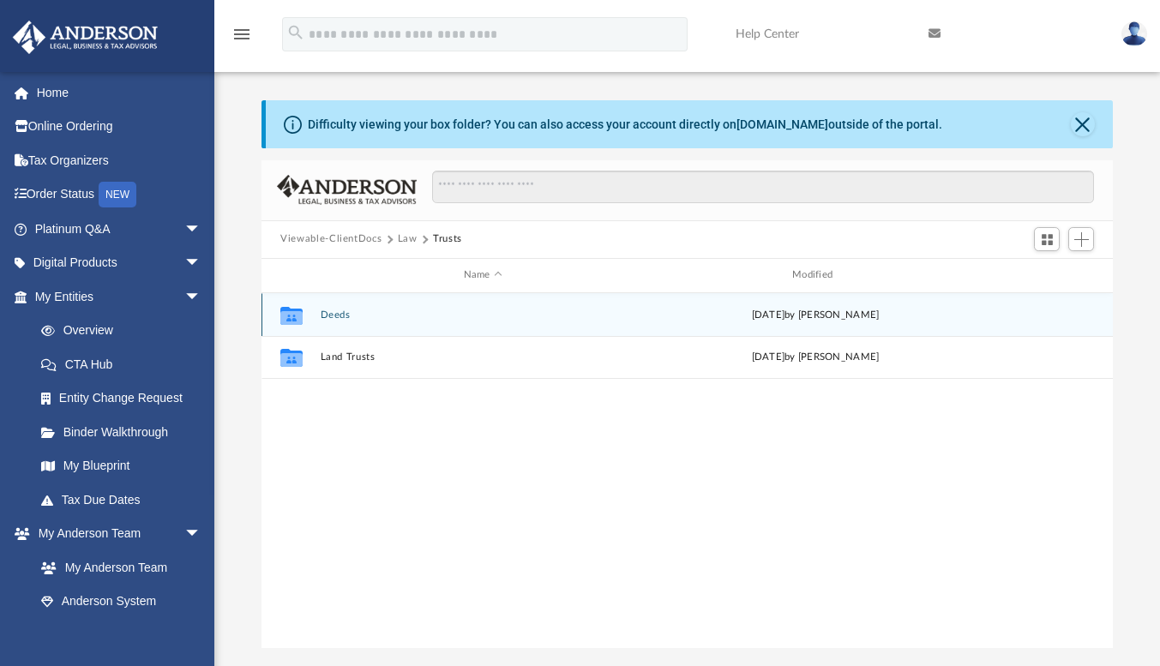
click at [337, 310] on button "Deeds" at bounding box center [483, 315] width 325 height 11
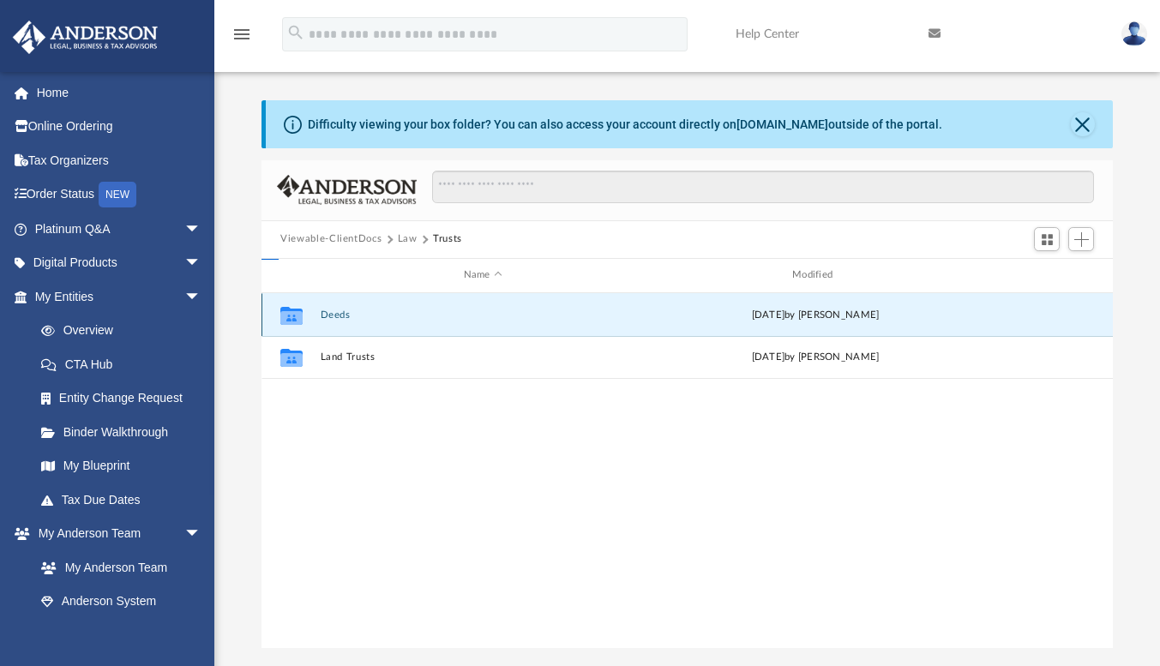
click at [337, 310] on button "Deeds" at bounding box center [483, 315] width 325 height 11
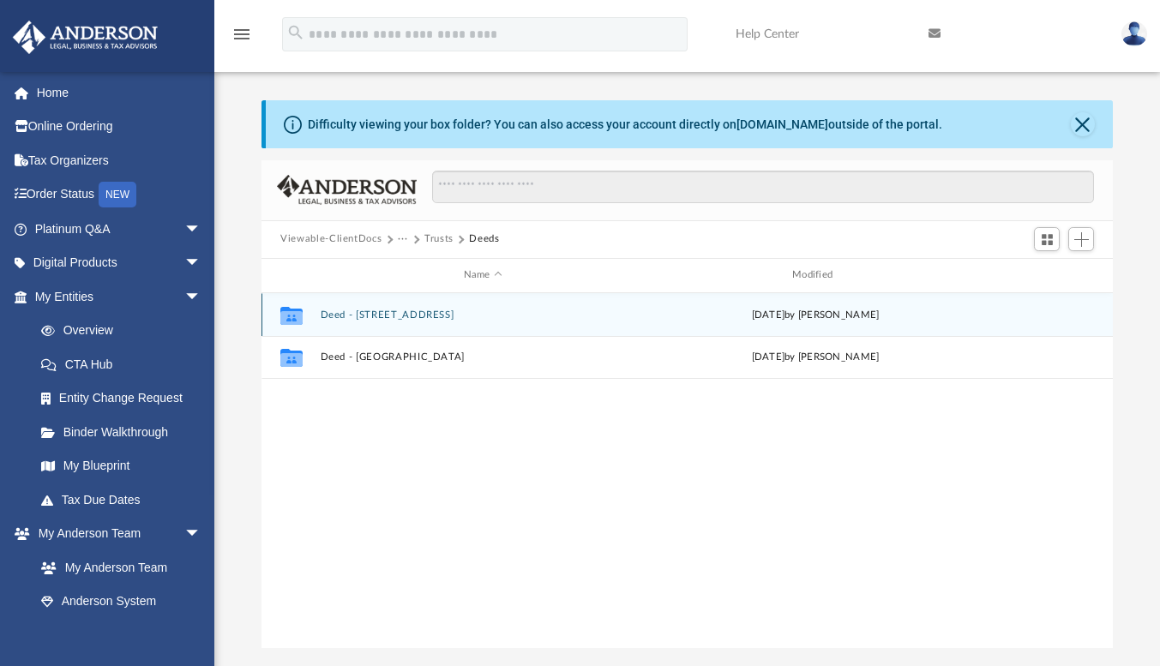
click at [424, 316] on button "Deed - 1421 South Ocean Boulevard, Unit 320" at bounding box center [483, 315] width 325 height 11
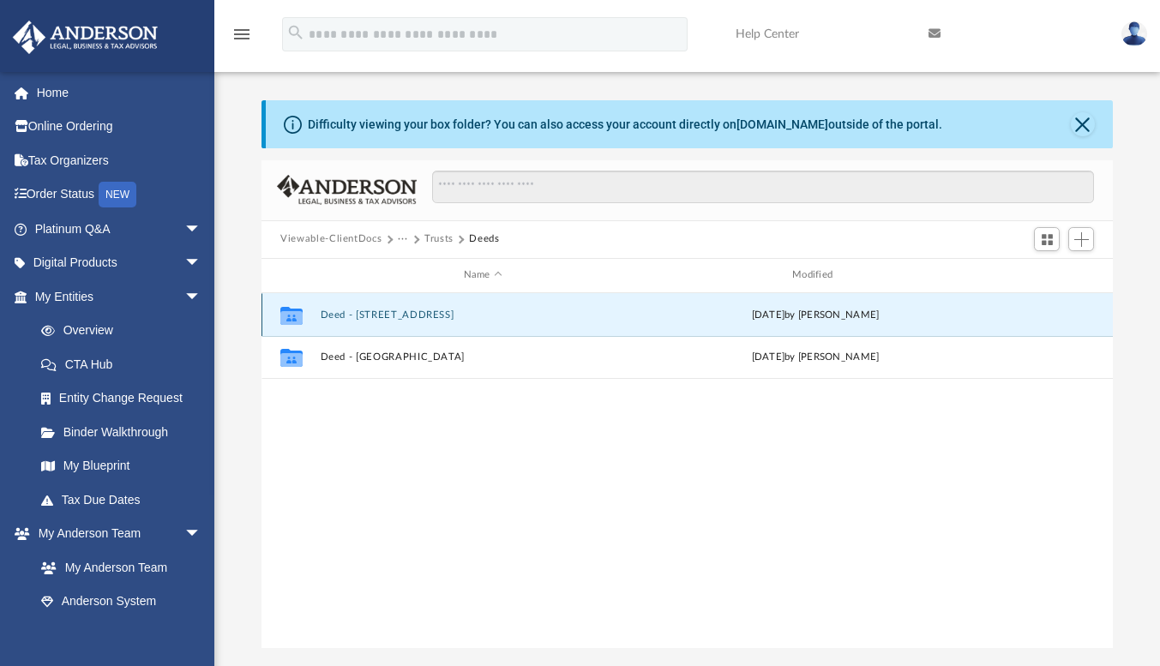
click at [424, 316] on button "Deed - 1421 South Ocean Boulevard, Unit 320" at bounding box center [483, 315] width 325 height 11
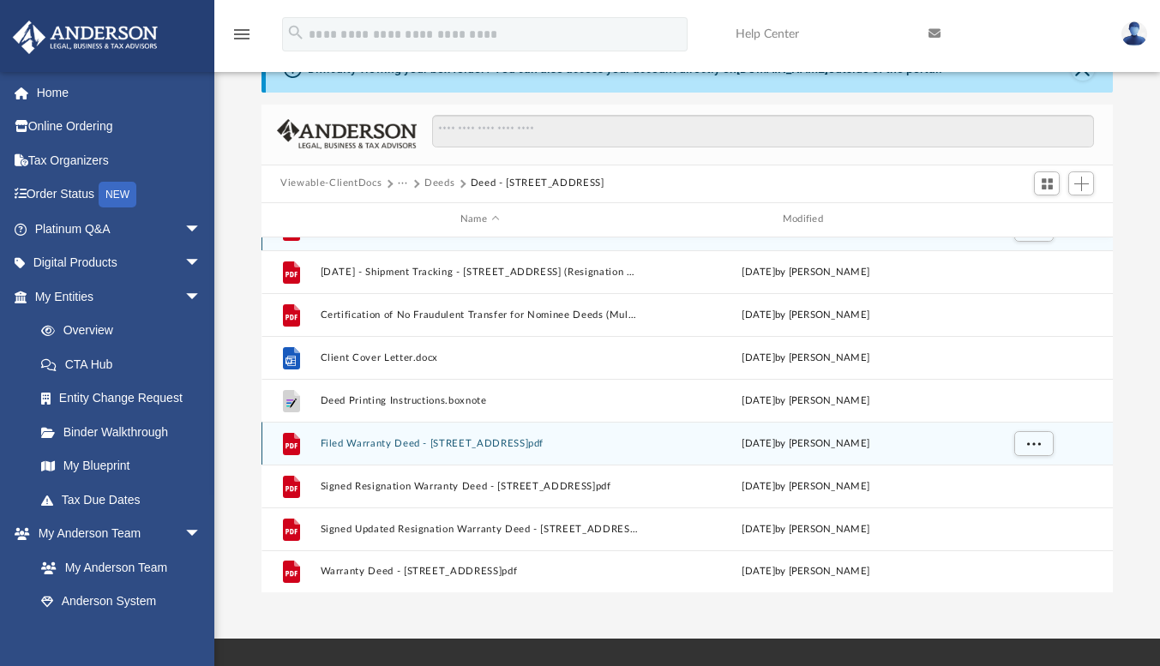
scroll to position [86, 0]
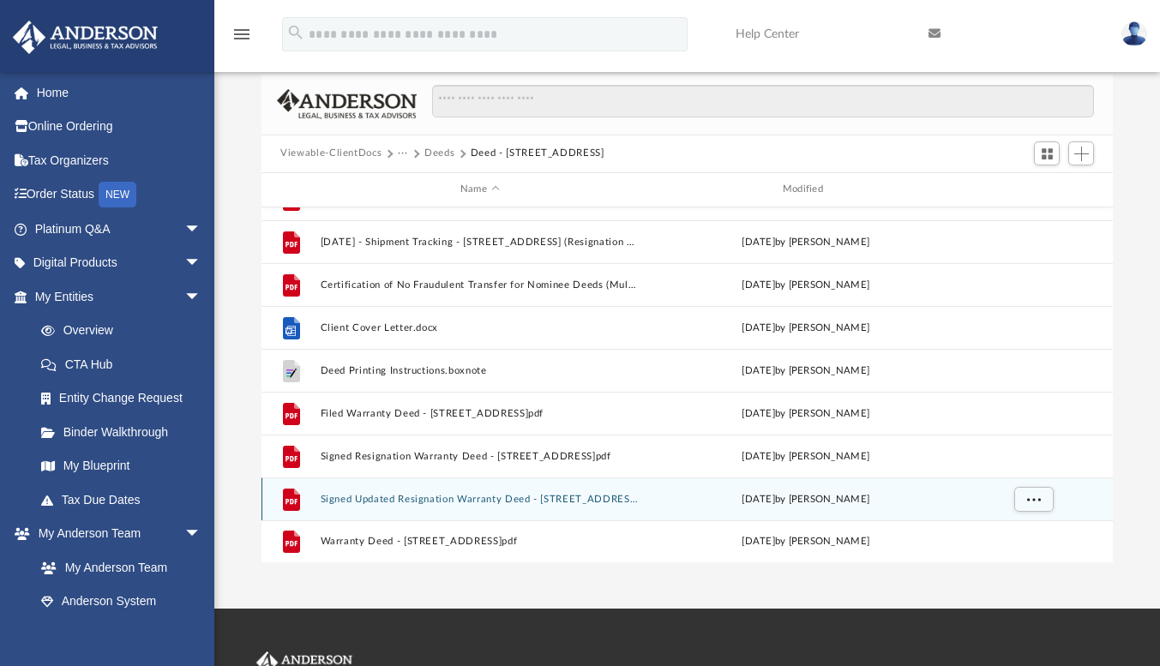
click at [446, 497] on button "Signed Updated Resignation Warranty Deed - 1421 South Ocean Boulevard, Unit 320…" at bounding box center [480, 499] width 319 height 11
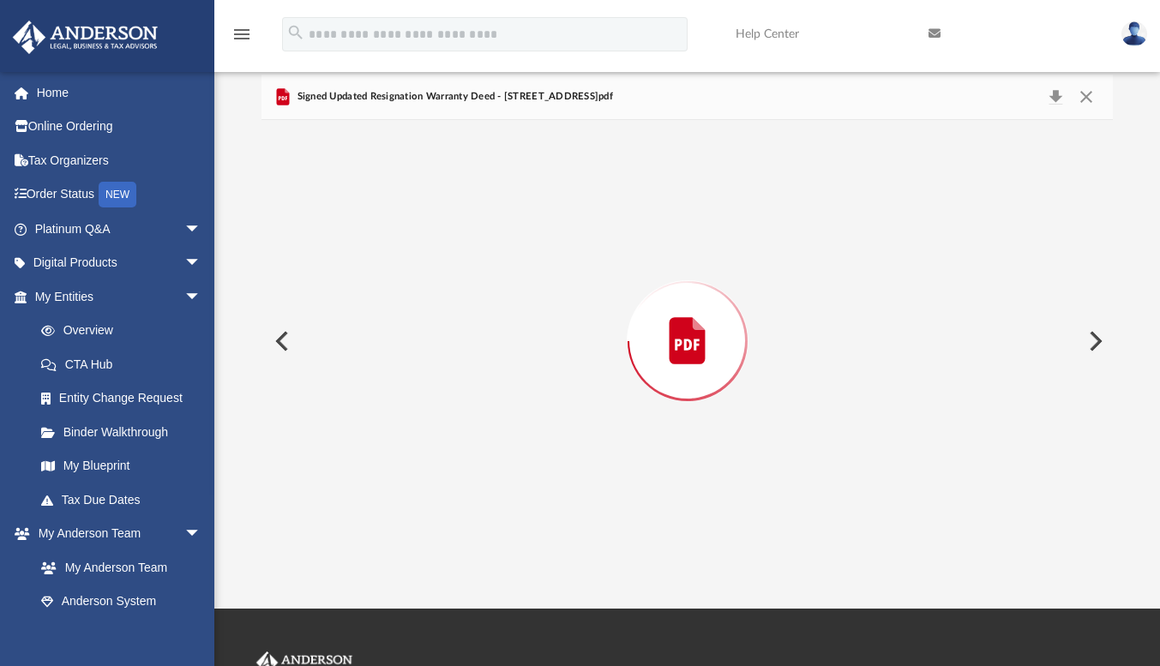
click at [447, 496] on div "Preview" at bounding box center [688, 341] width 852 height 443
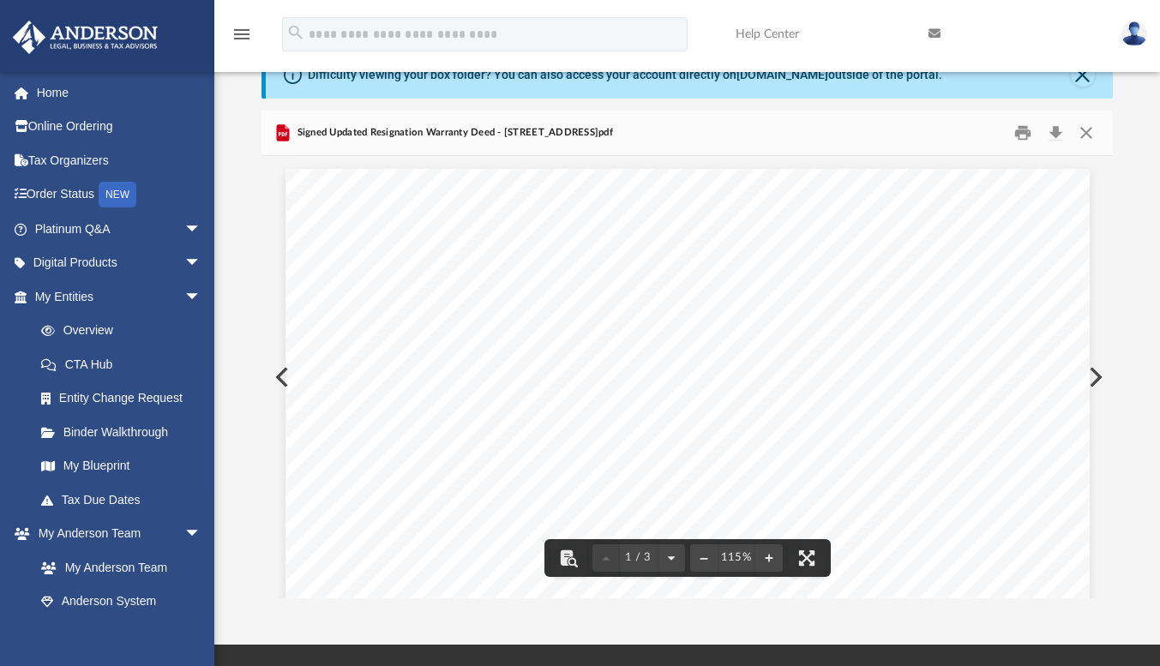
scroll to position [0, 0]
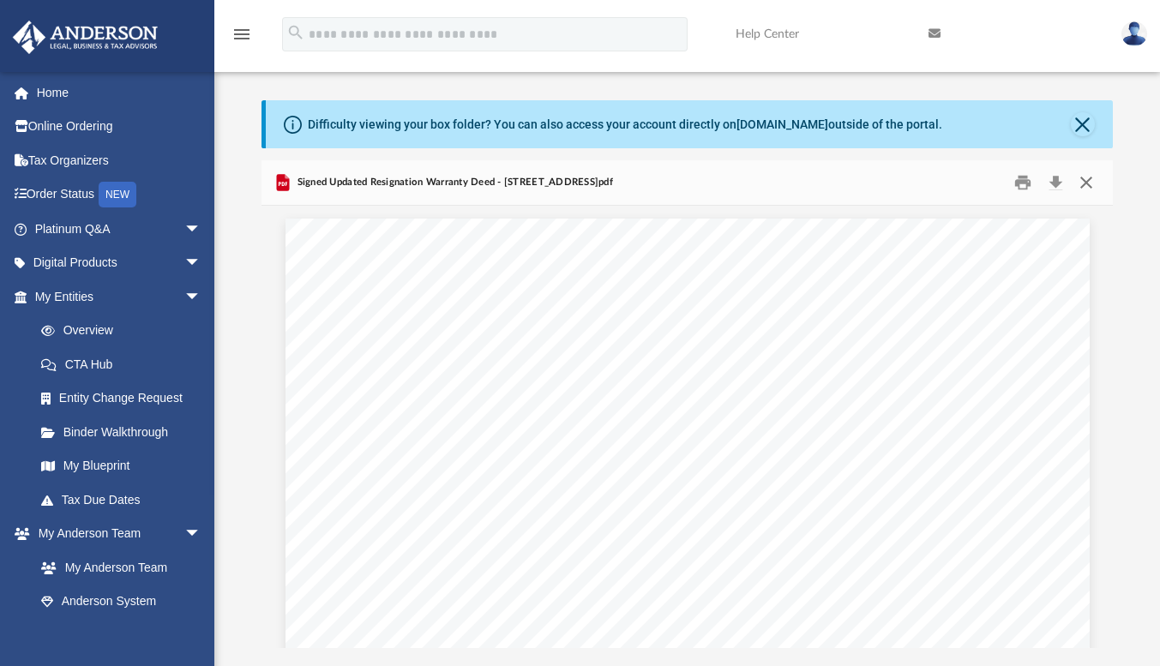
click at [1084, 180] on button "Close" at bounding box center [1085, 182] width 31 height 27
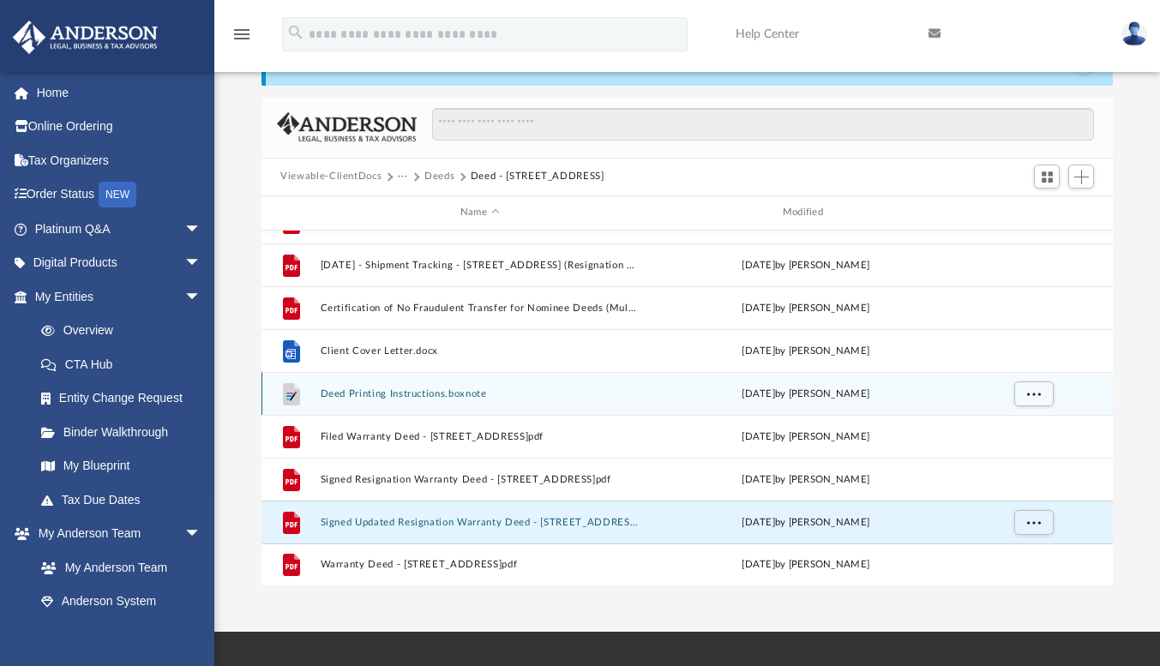
scroll to position [172, 0]
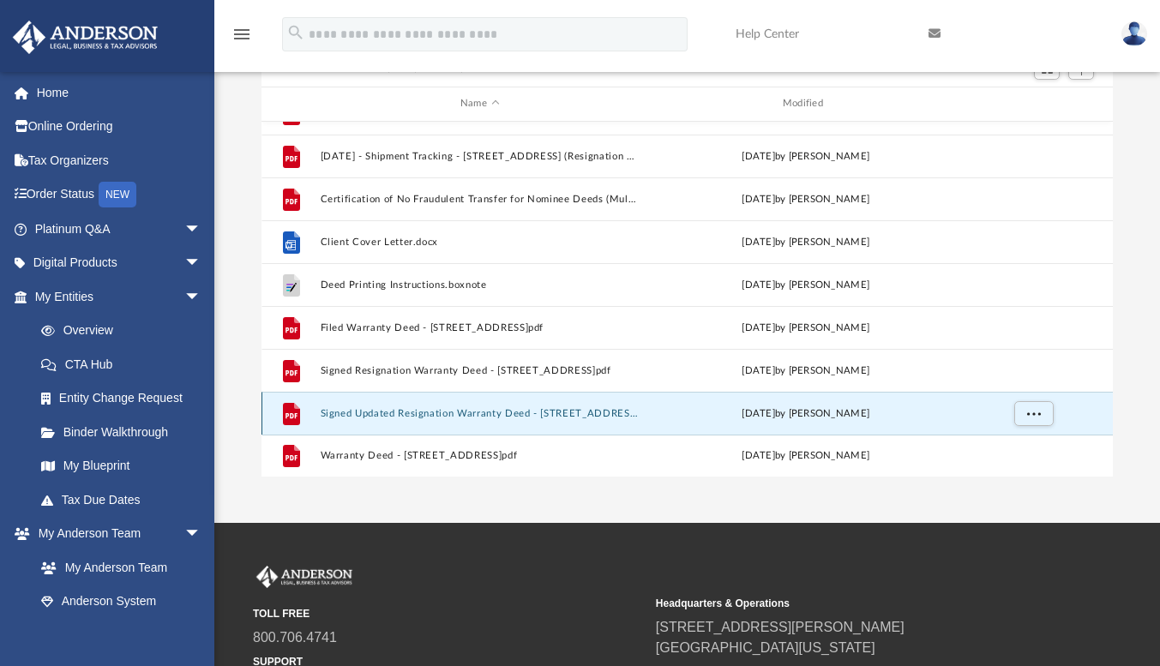
click at [497, 419] on div "File Signed Updated Resignation Warranty Deed - 1421 South Ocean Boulevard, Uni…" at bounding box center [688, 413] width 852 height 43
click at [536, 411] on button "Signed Updated Resignation Warranty Deed - 1421 South Ocean Boulevard, Unit 320…" at bounding box center [480, 413] width 319 height 11
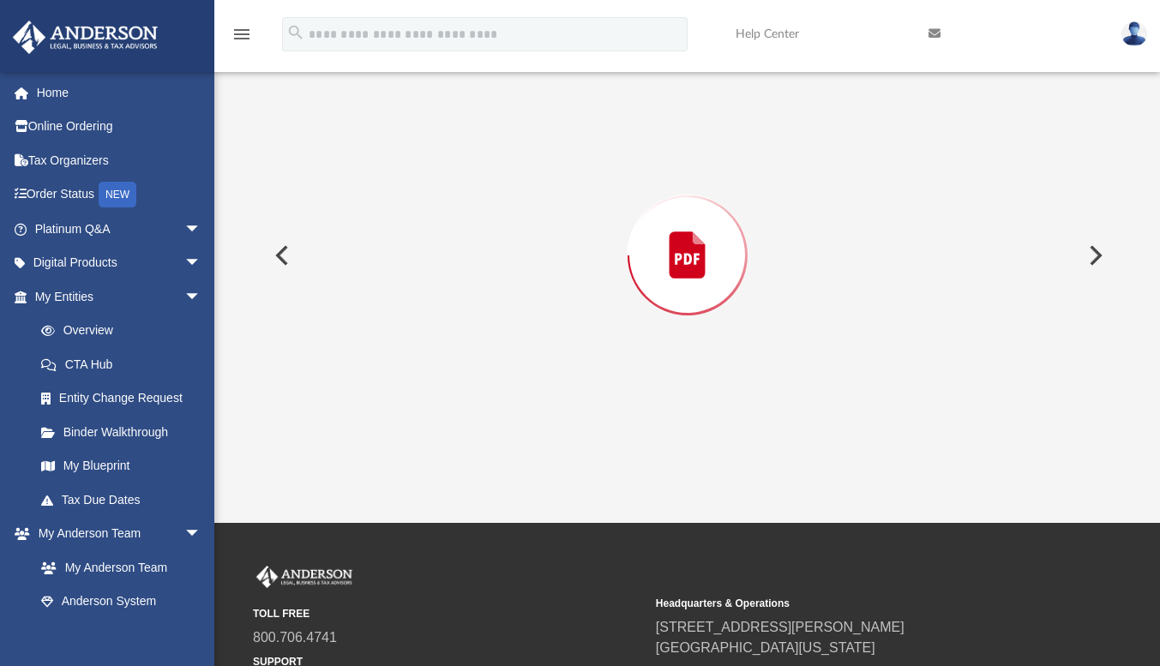
scroll to position [160, 0]
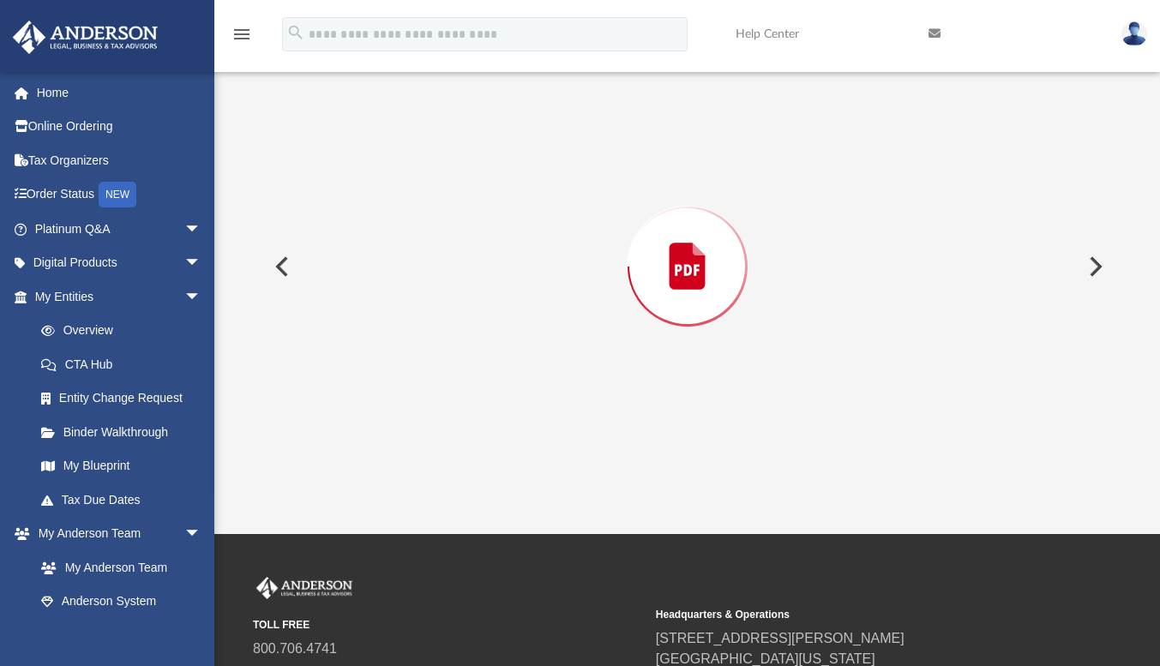
click at [535, 411] on div "Preview" at bounding box center [688, 266] width 852 height 443
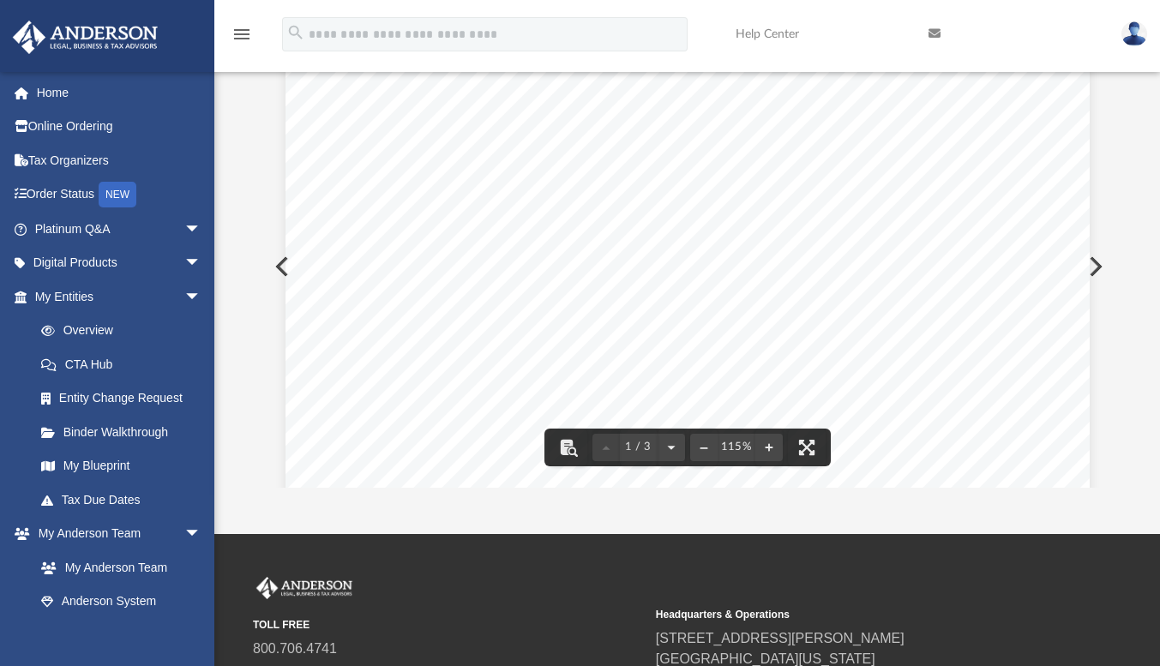
scroll to position [0, 0]
